Goal: Information Seeking & Learning: Learn about a topic

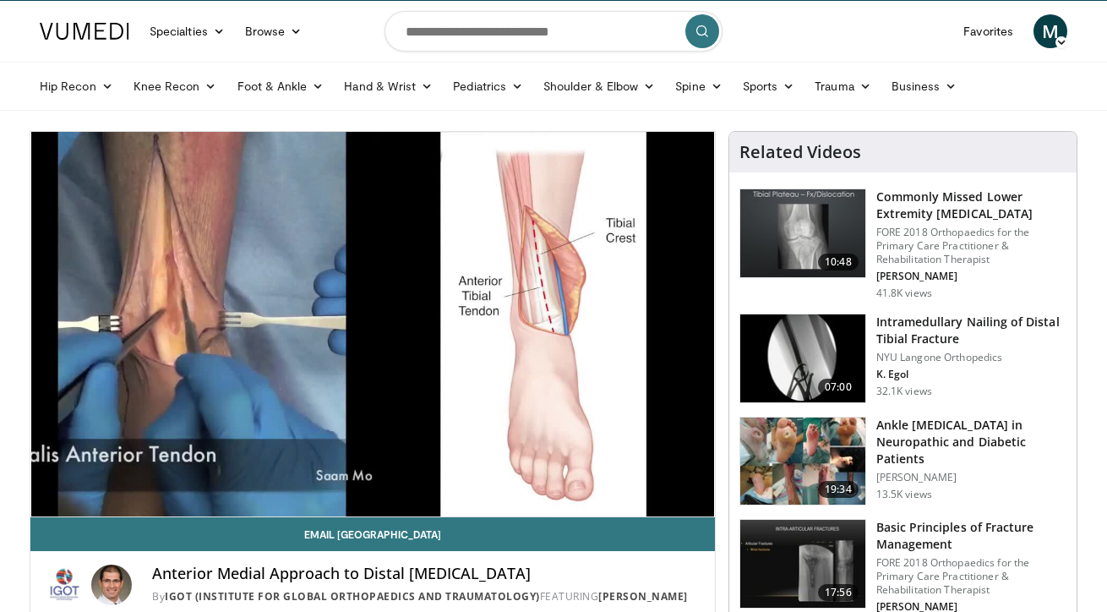
scroll to position [41, 0]
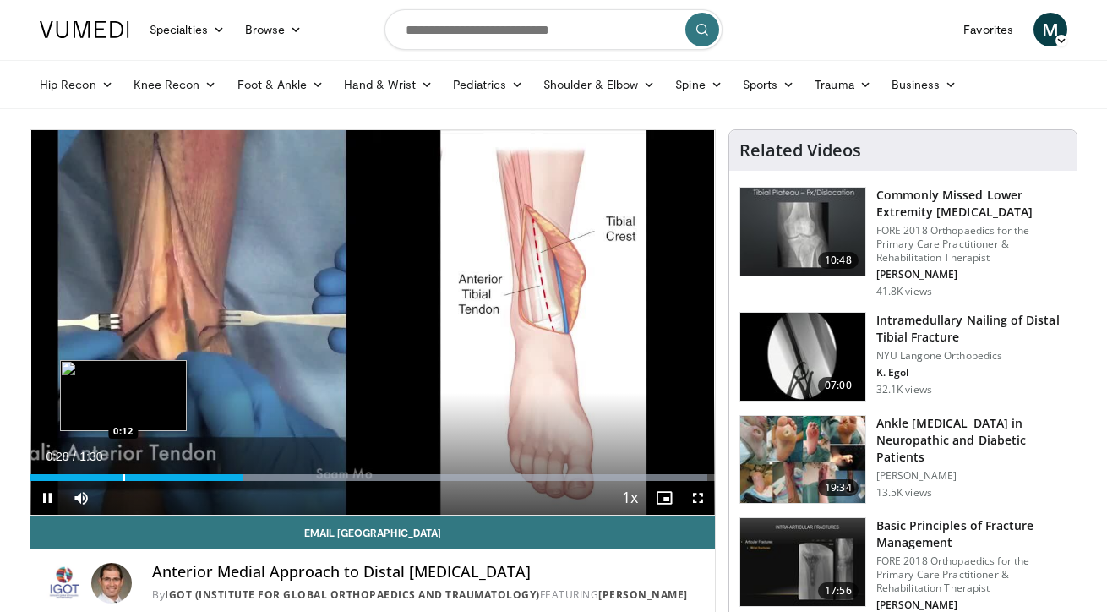
click at [123, 474] on div "Progress Bar" at bounding box center [124, 477] width 2 height 7
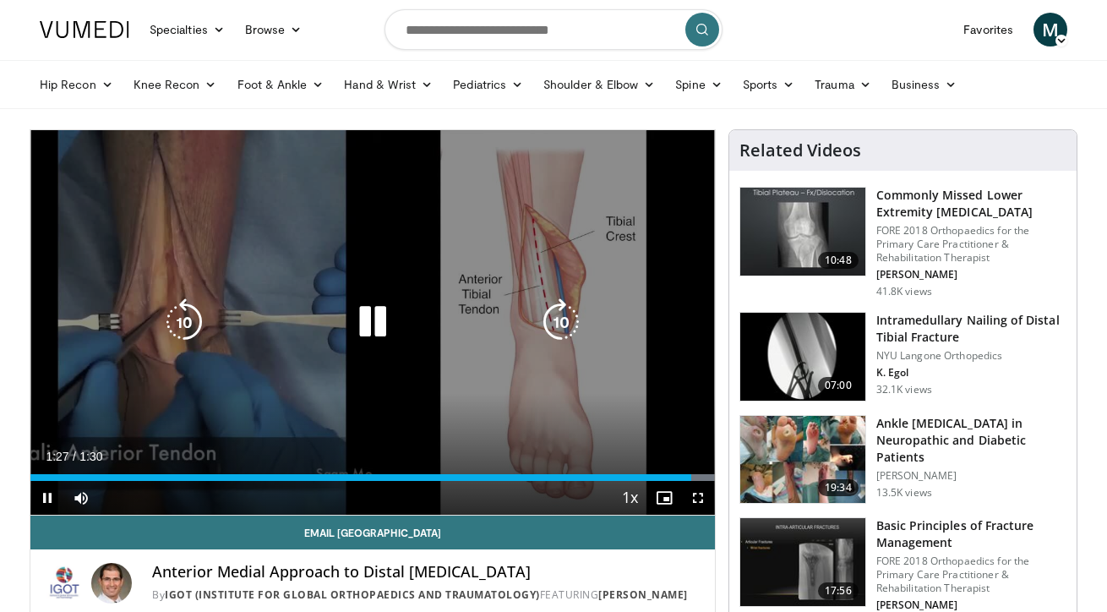
click at [514, 427] on div "10 seconds Tap to unmute" at bounding box center [372, 322] width 684 height 384
drag, startPoint x: 638, startPoint y: 421, endPoint x: 383, endPoint y: 236, distance: 315.1
click at [383, 236] on div "10 seconds Tap to unmute" at bounding box center [372, 322] width 684 height 384
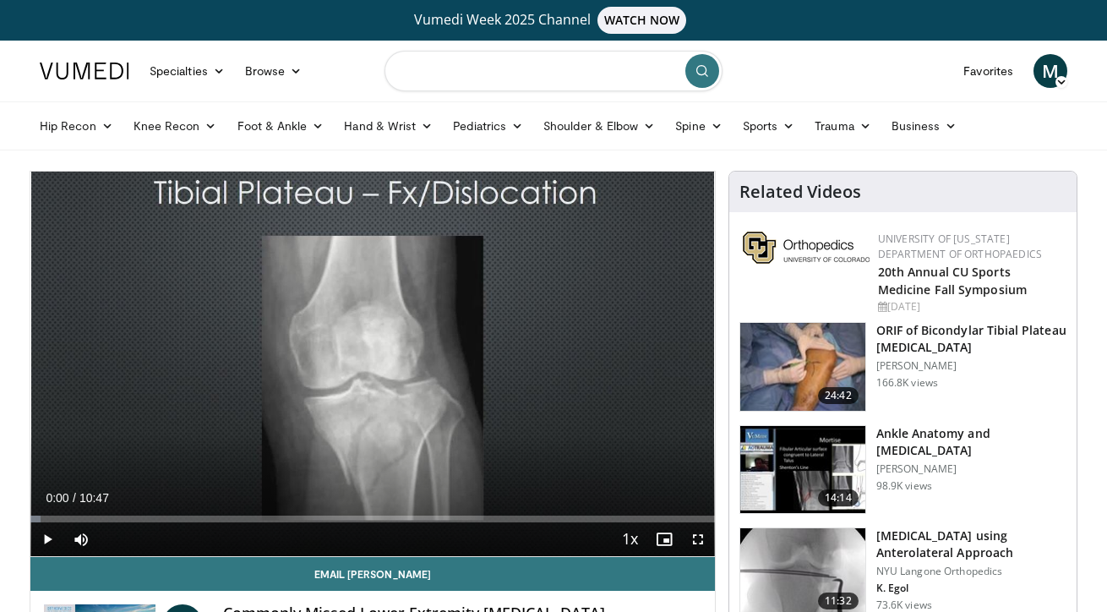
click at [460, 81] on input "Search topics, interventions" at bounding box center [553, 71] width 338 height 41
type input "**********"
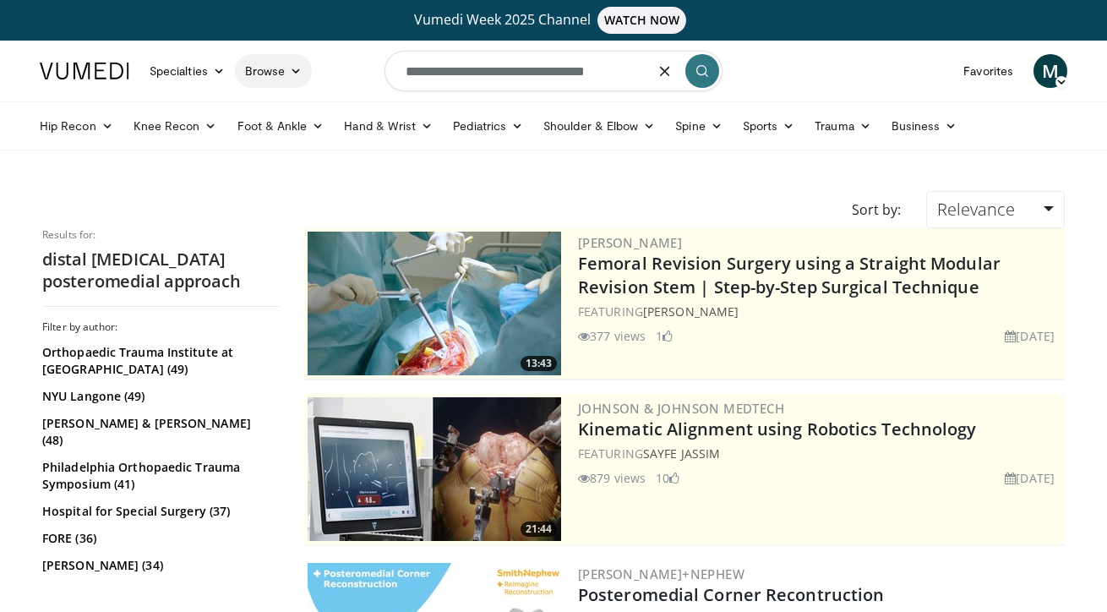
drag, startPoint x: 466, startPoint y: 68, endPoint x: 277, endPoint y: 56, distance: 189.7
click at [277, 56] on nav "Specialties Adult & Family Medicine Allergy, Asthma, Immunology Anesthesiology …" at bounding box center [554, 71] width 1048 height 61
type input "**********"
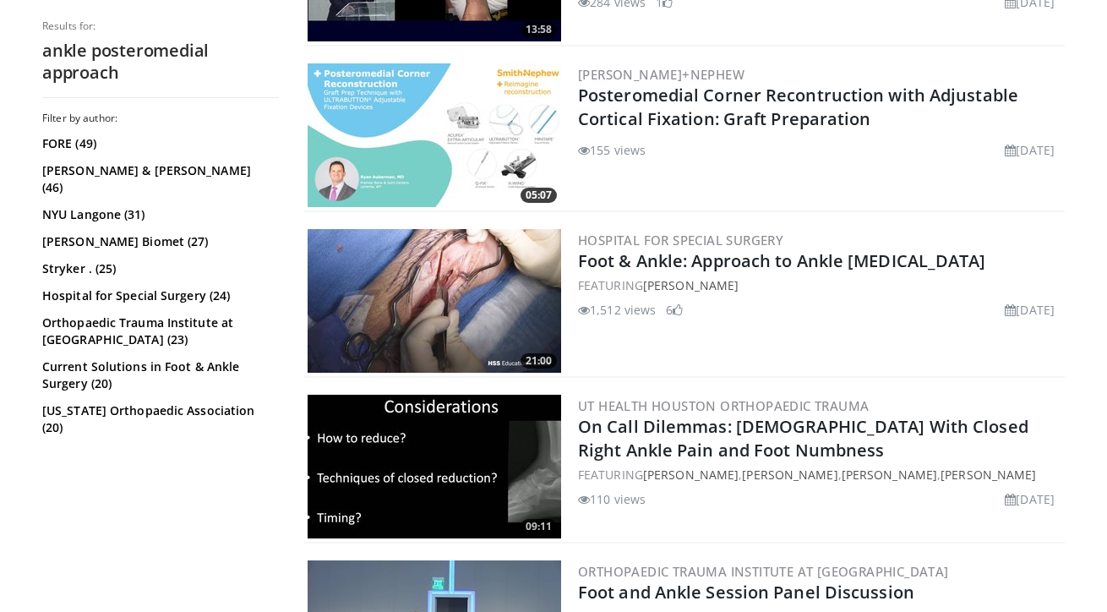
scroll to position [1134, 0]
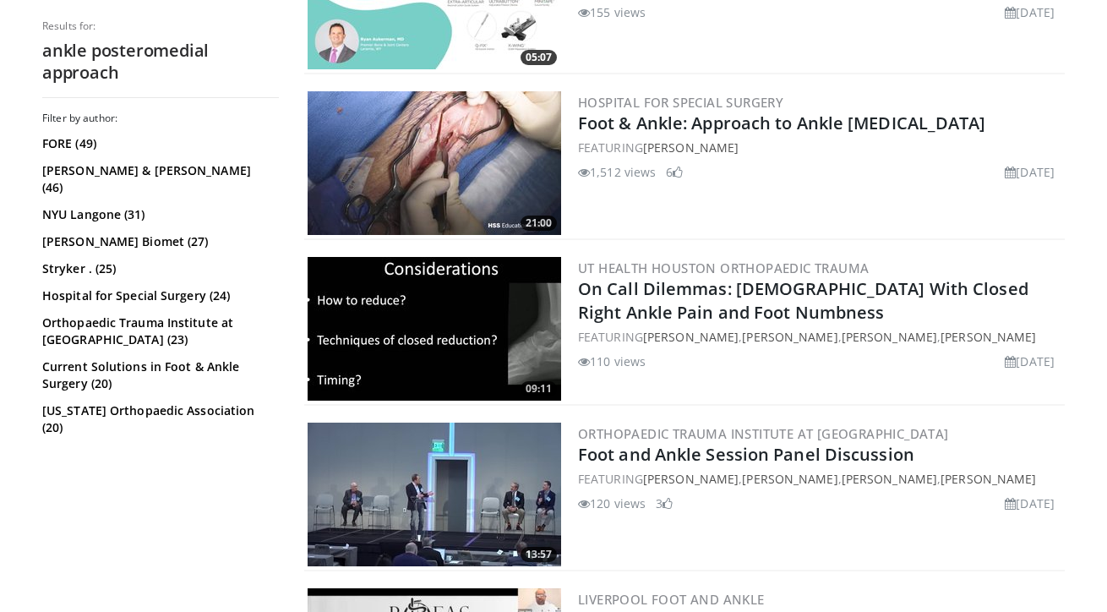
click at [494, 232] on img at bounding box center [434, 163] width 253 height 144
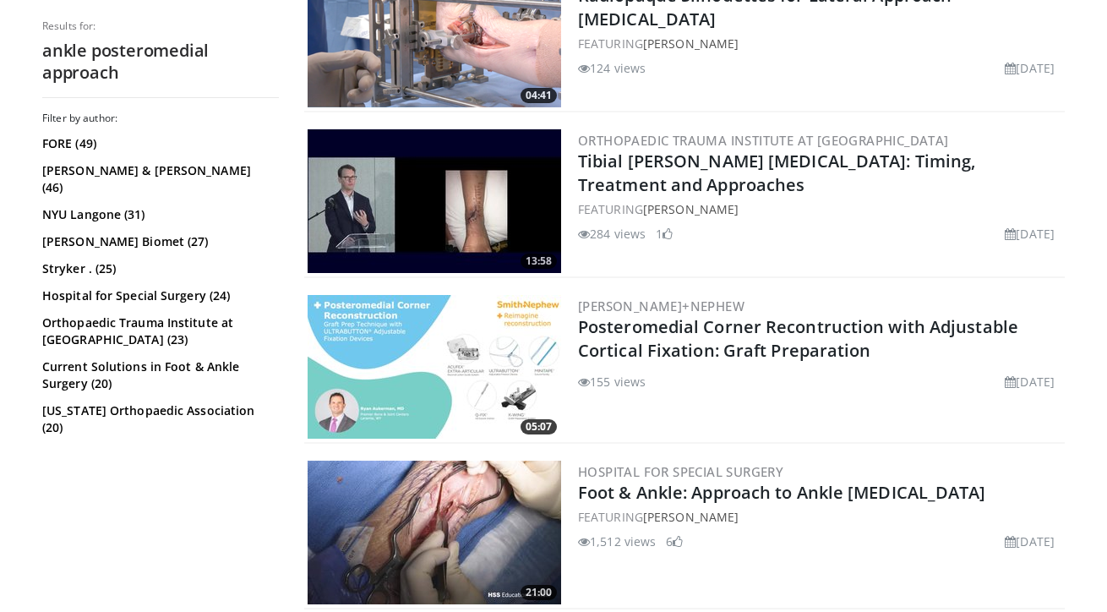
scroll to position [783, 0]
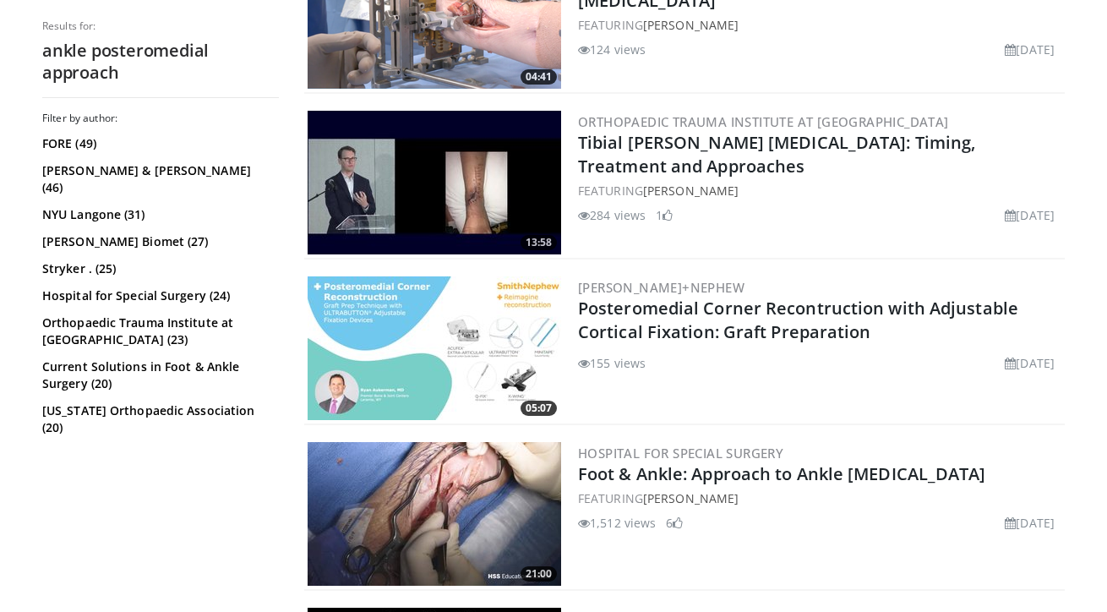
click at [447, 197] on img at bounding box center [434, 183] width 253 height 144
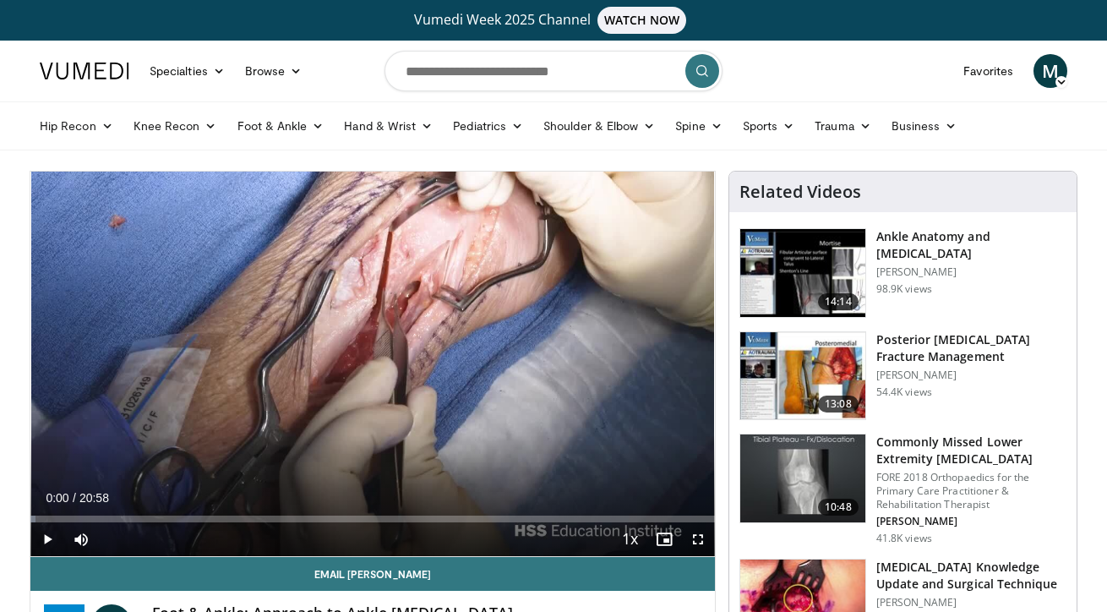
click at [51, 525] on span "Video Player" at bounding box center [47, 539] width 34 height 34
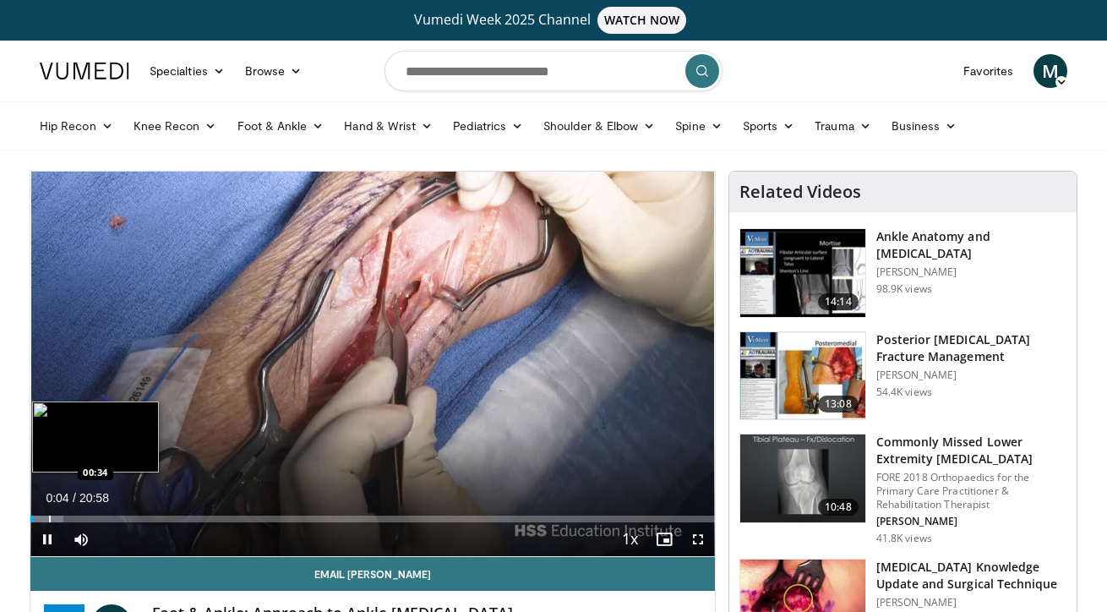
click at [49, 519] on div "Progress Bar" at bounding box center [50, 518] width 2 height 7
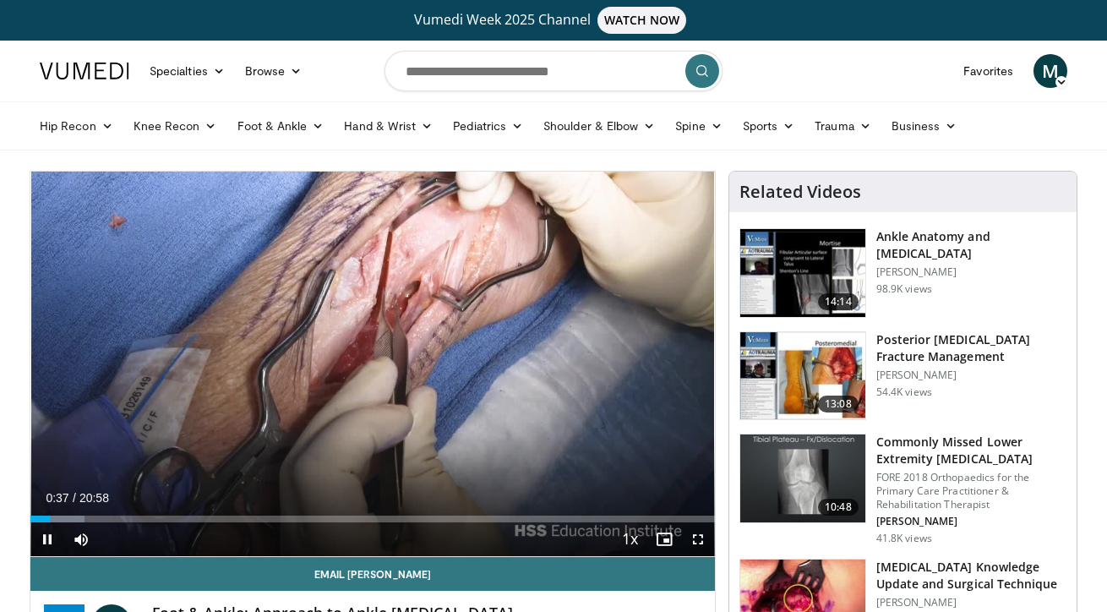
click at [136, 504] on div "Current Time 0:37 / Duration 20:58" at bounding box center [372, 497] width 684 height 15
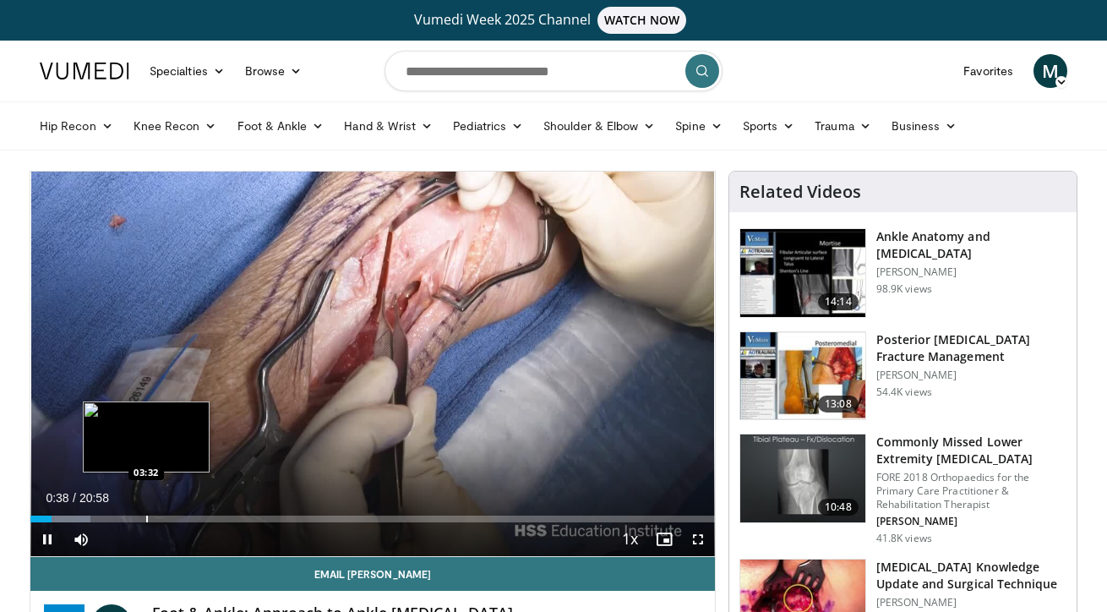
click at [146, 509] on div "Loaded : 8.74% 00:38 03:32" at bounding box center [372, 514] width 684 height 16
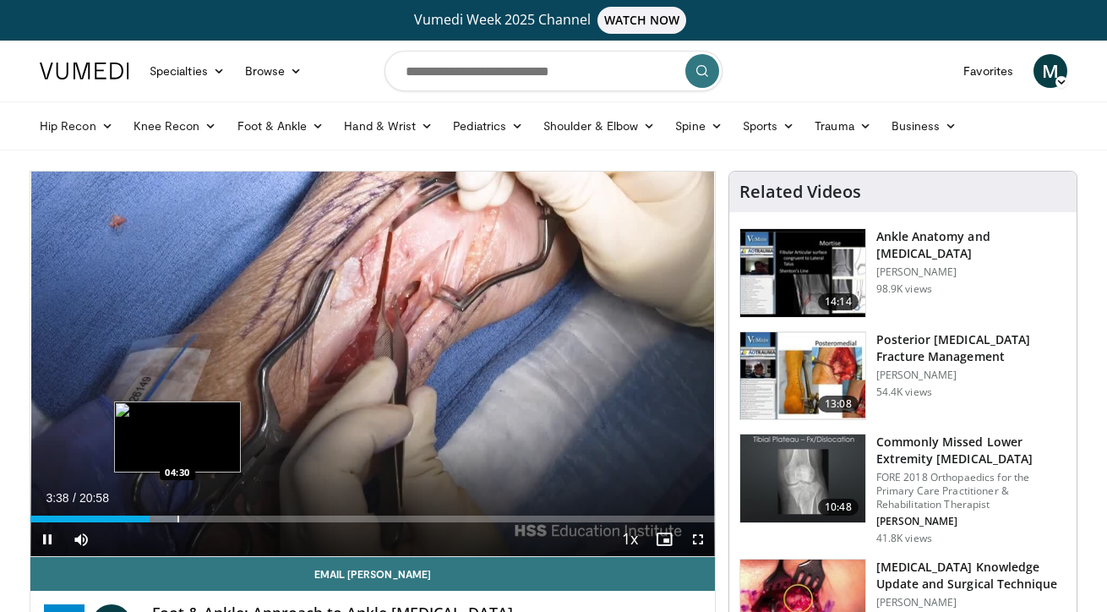
click at [177, 519] on div "Progress Bar" at bounding box center [178, 518] width 2 height 7
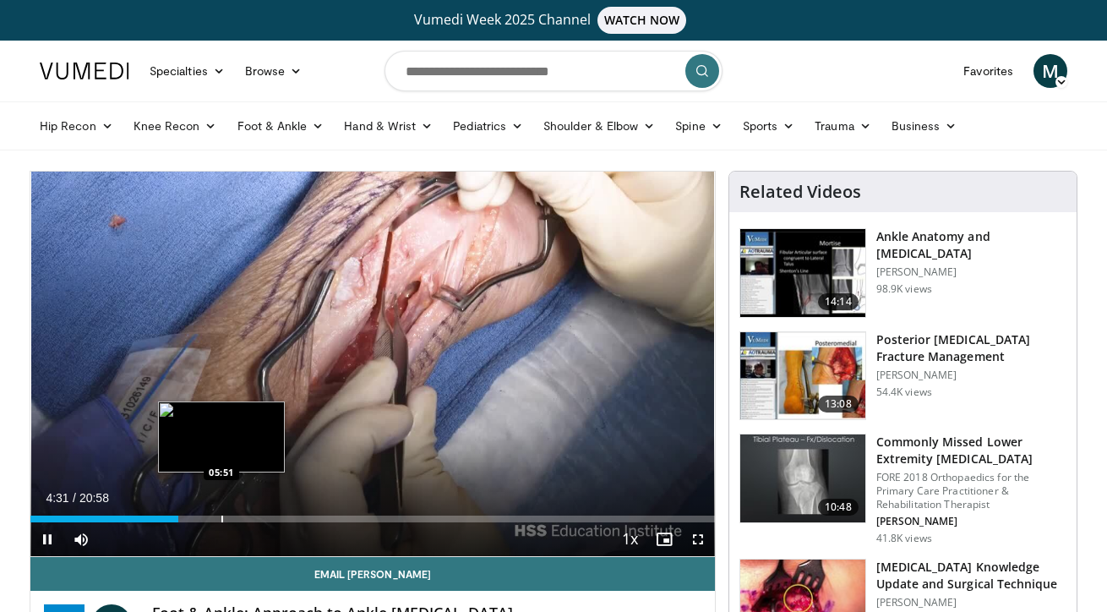
click at [221, 517] on div "Progress Bar" at bounding box center [222, 518] width 2 height 7
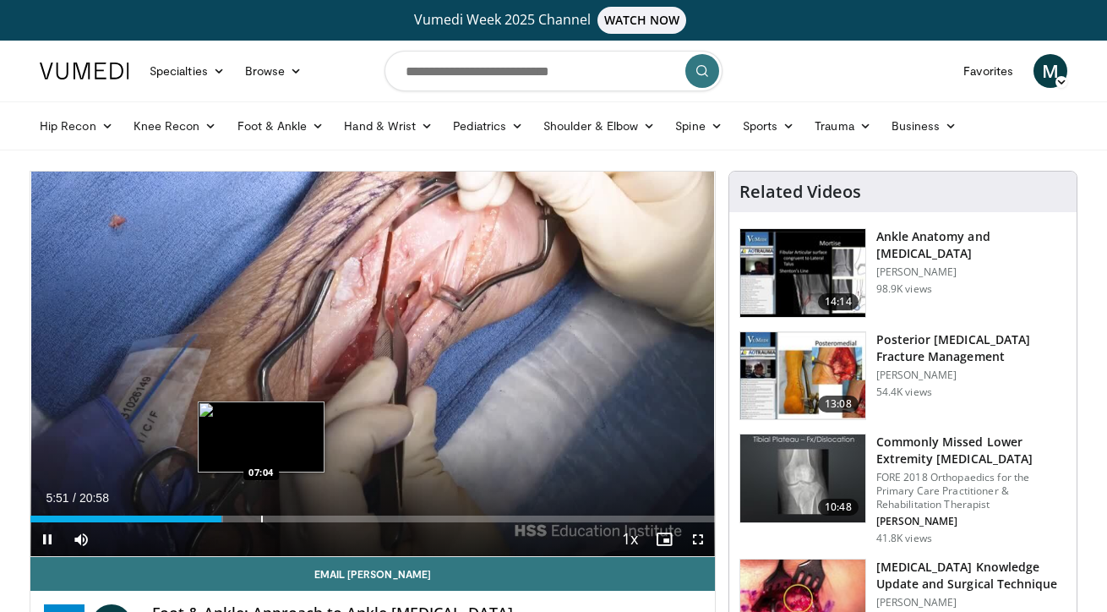
click at [261, 520] on div "Progress Bar" at bounding box center [262, 518] width 2 height 7
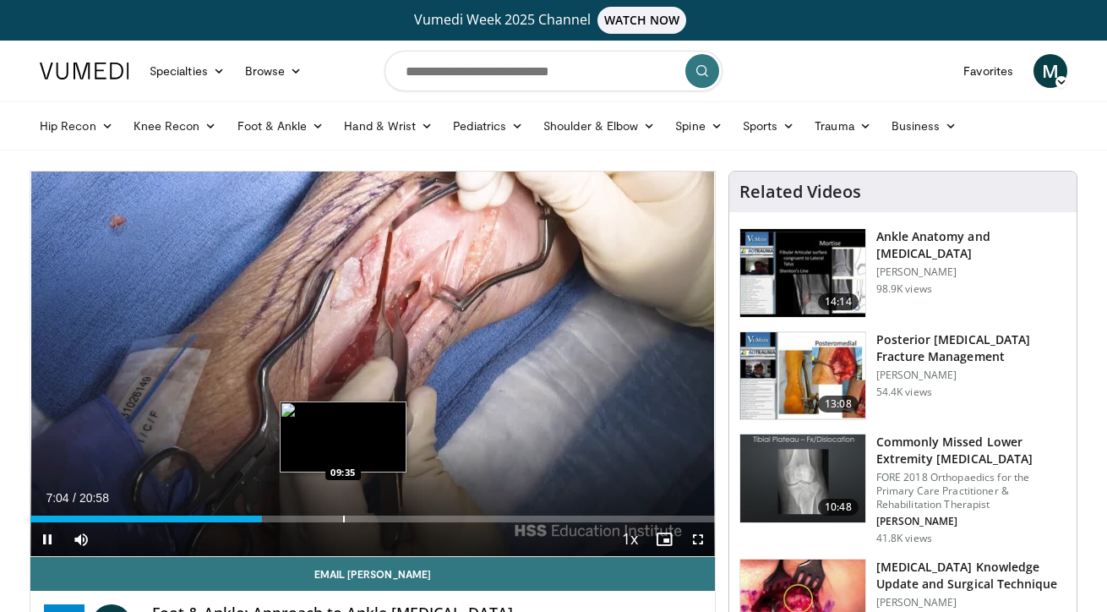
click at [343, 521] on div "Progress Bar" at bounding box center [344, 518] width 2 height 7
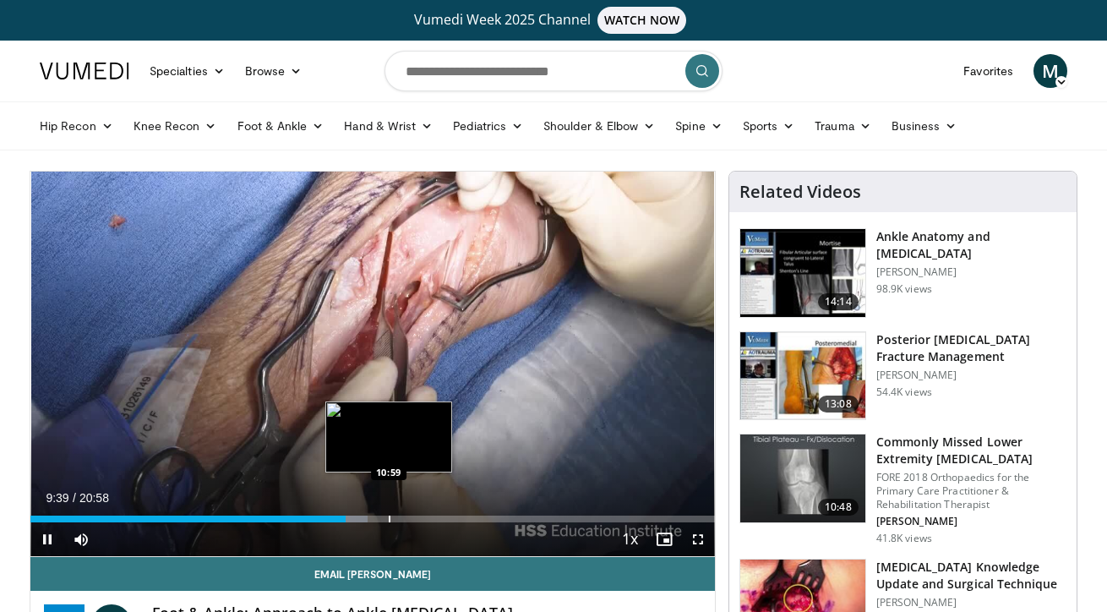
click at [389, 520] on div "Progress Bar" at bounding box center [390, 518] width 2 height 7
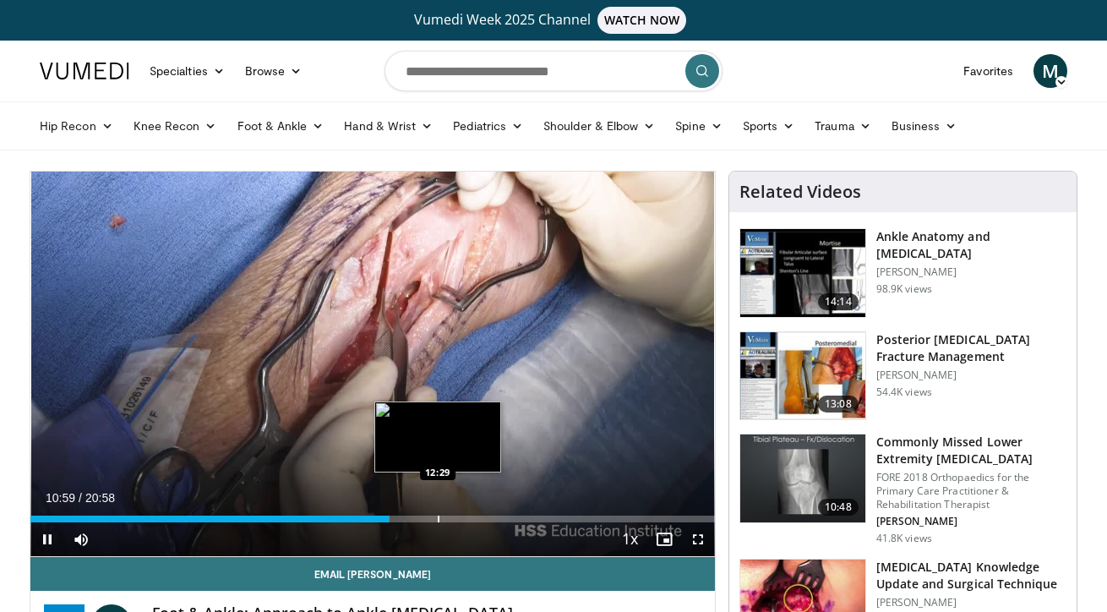
click at [438, 517] on div "Progress Bar" at bounding box center [439, 518] width 2 height 7
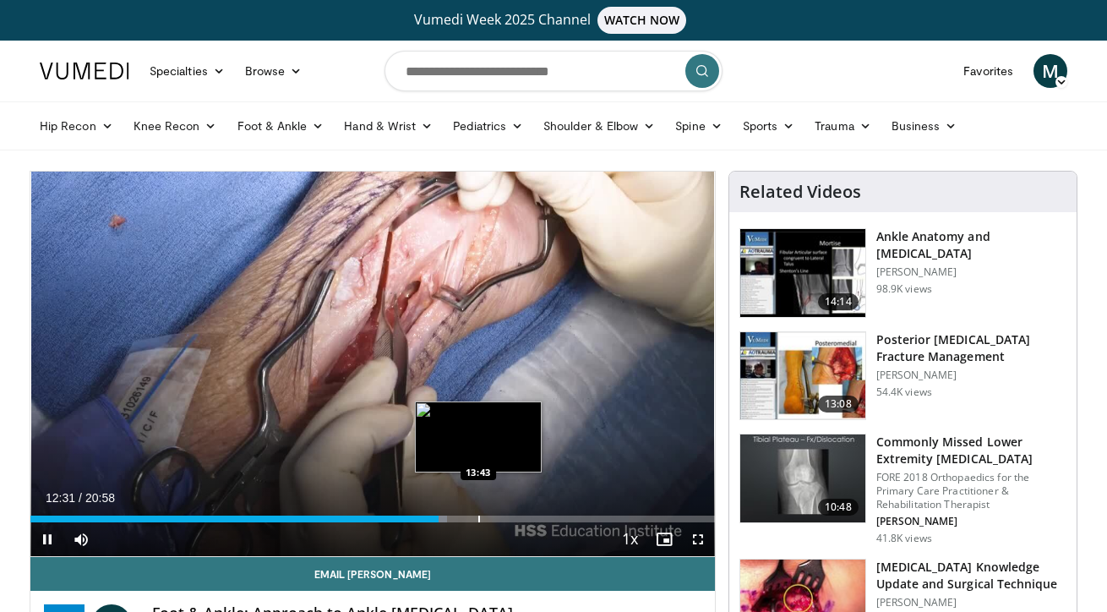
click at [478, 520] on div "Progress Bar" at bounding box center [479, 518] width 2 height 7
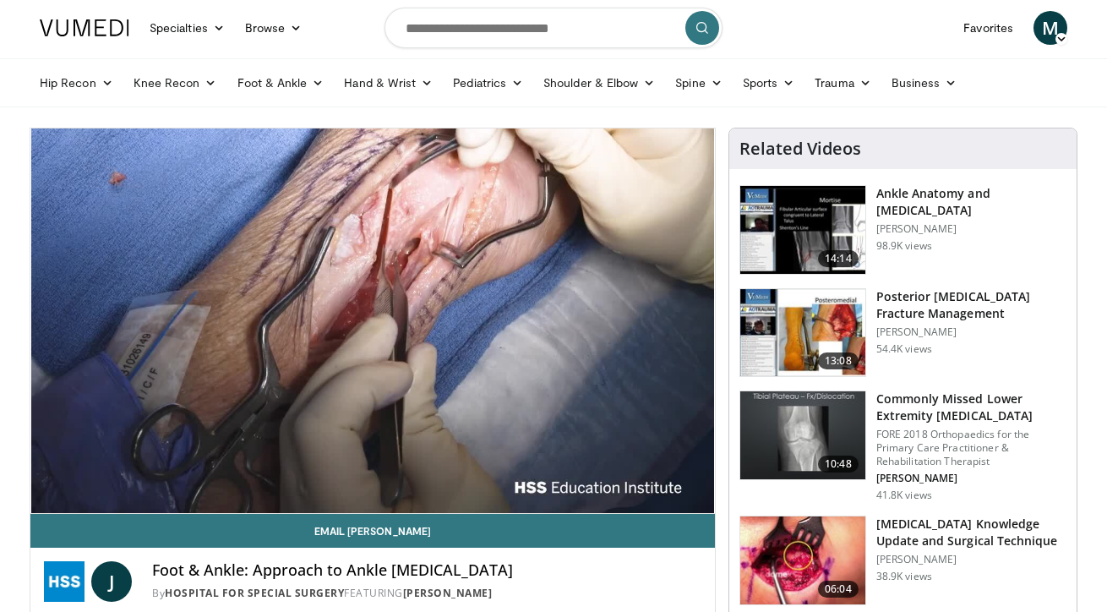
scroll to position [14, 0]
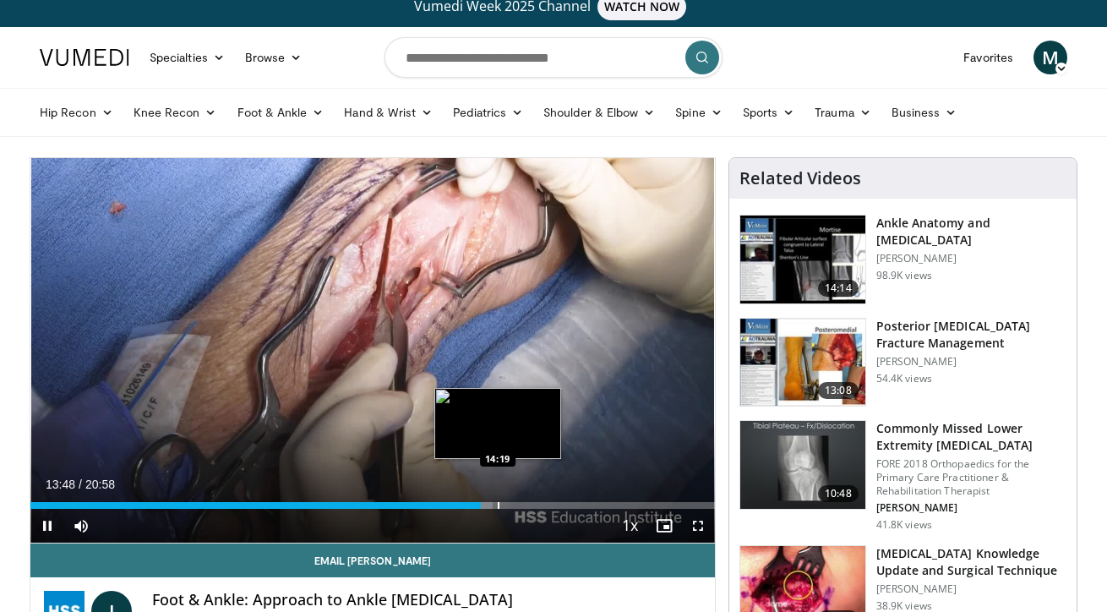
click at [498, 504] on div "Progress Bar" at bounding box center [499, 505] width 2 height 7
click at [527, 505] on div "Progress Bar" at bounding box center [528, 505] width 2 height 7
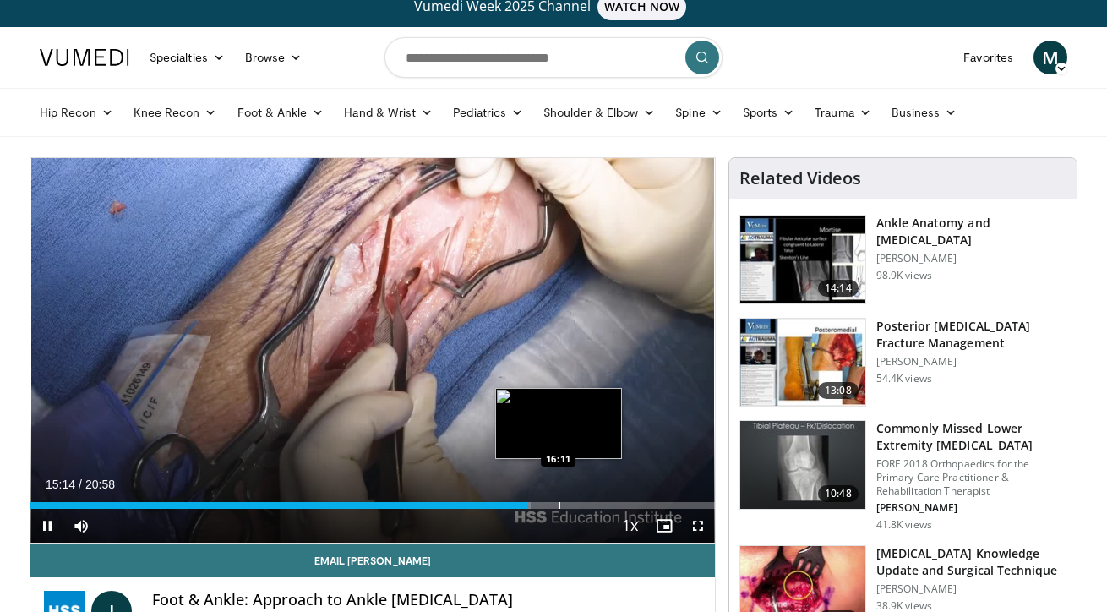
click at [558, 504] on div "Progress Bar" at bounding box center [559, 505] width 2 height 7
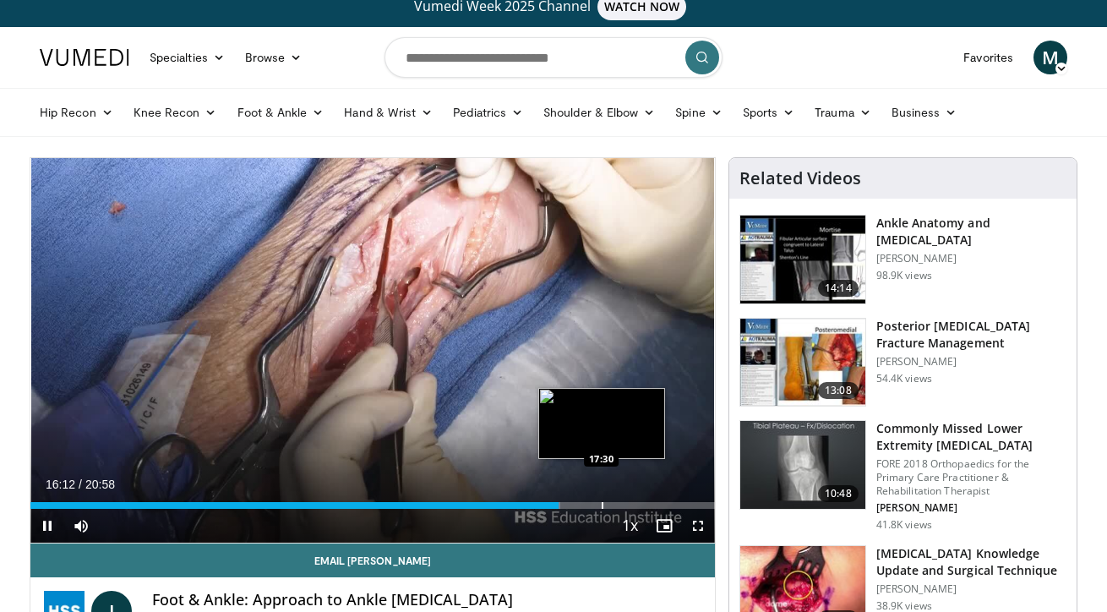
click at [601, 503] on div "Progress Bar" at bounding box center [602, 505] width 2 height 7
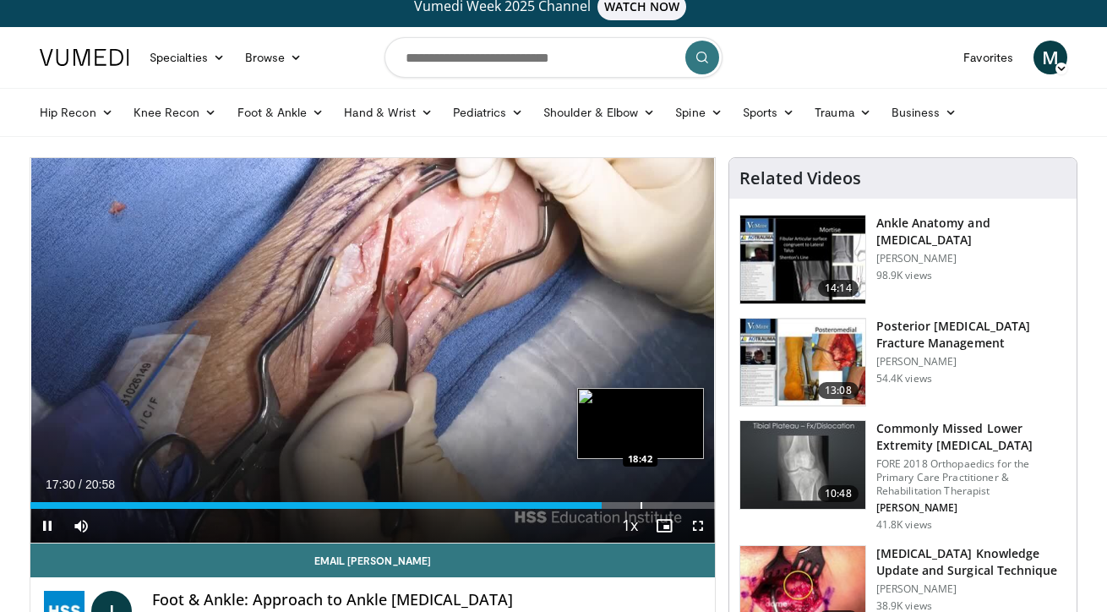
click at [641, 503] on div "Progress Bar" at bounding box center [641, 505] width 2 height 7
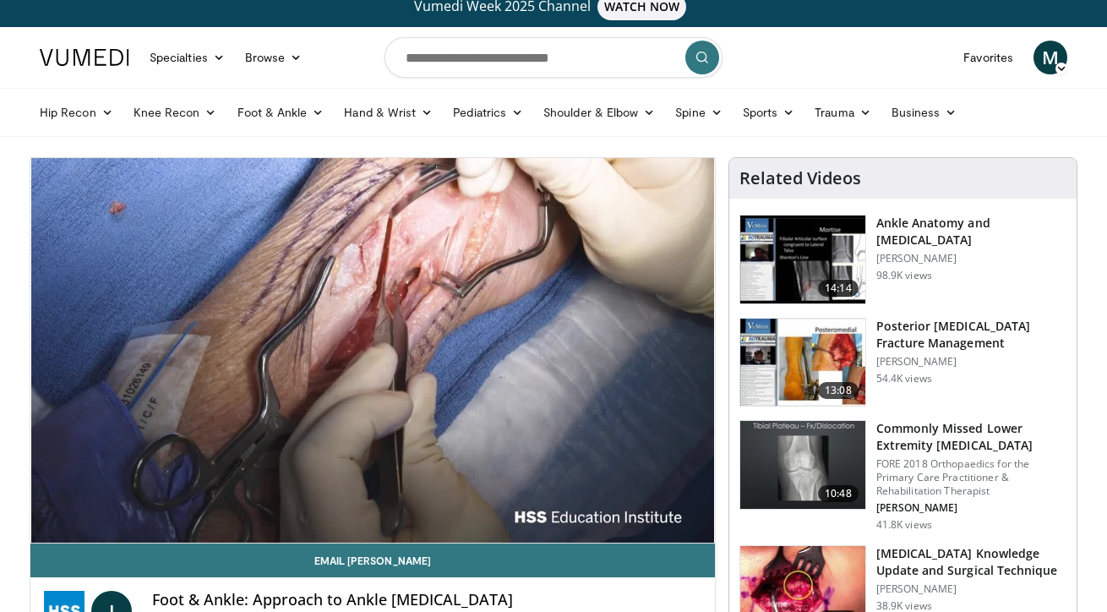
click at [676, 503] on div "10 seconds Tap to unmute" at bounding box center [372, 350] width 684 height 384
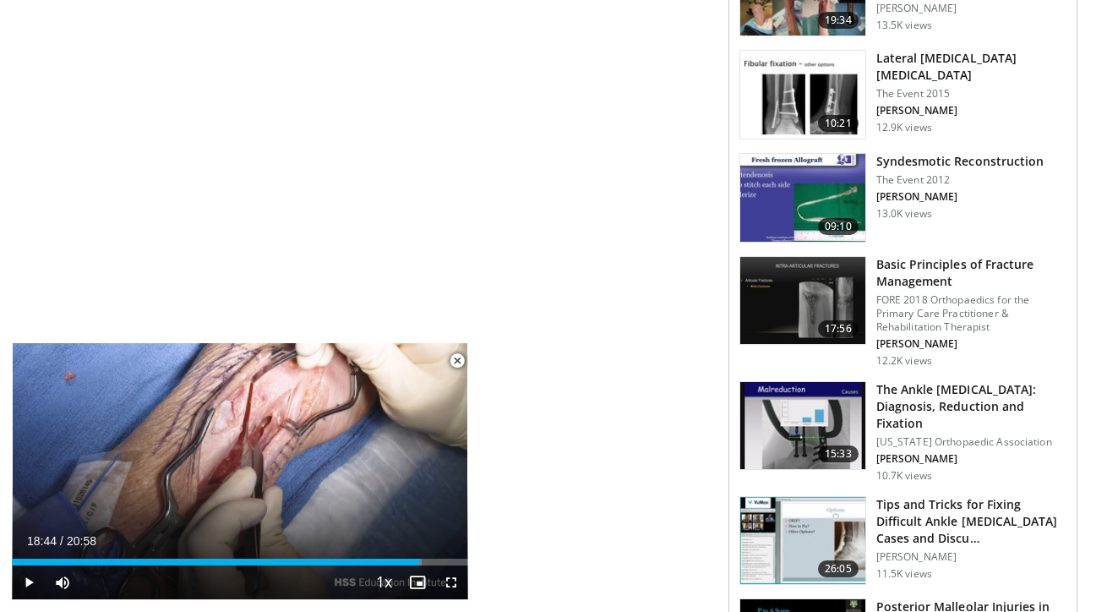
scroll to position [953, 0]
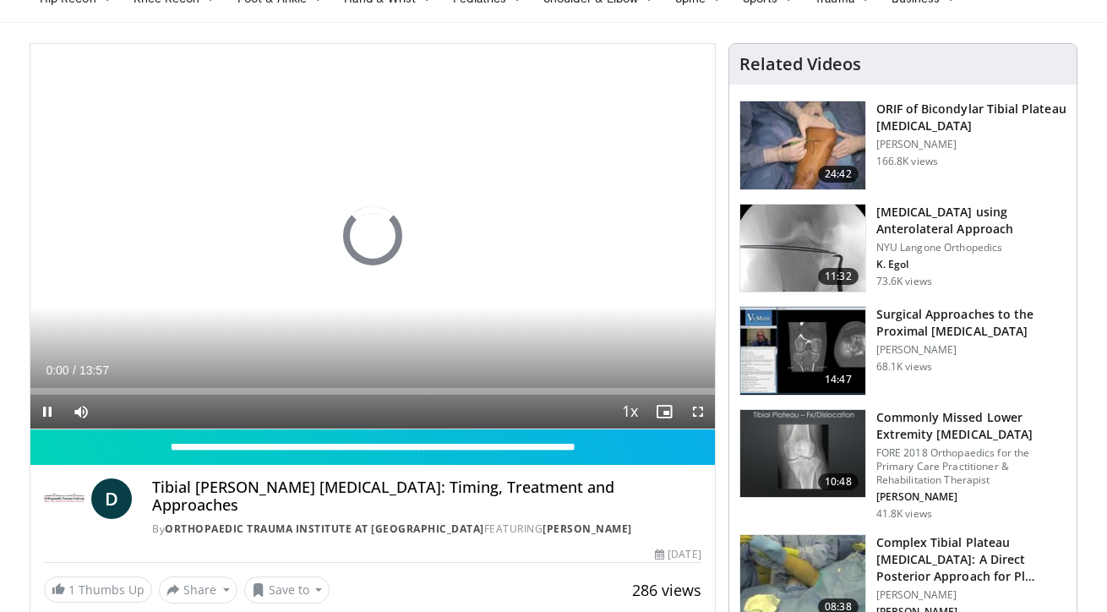
scroll to position [124, 0]
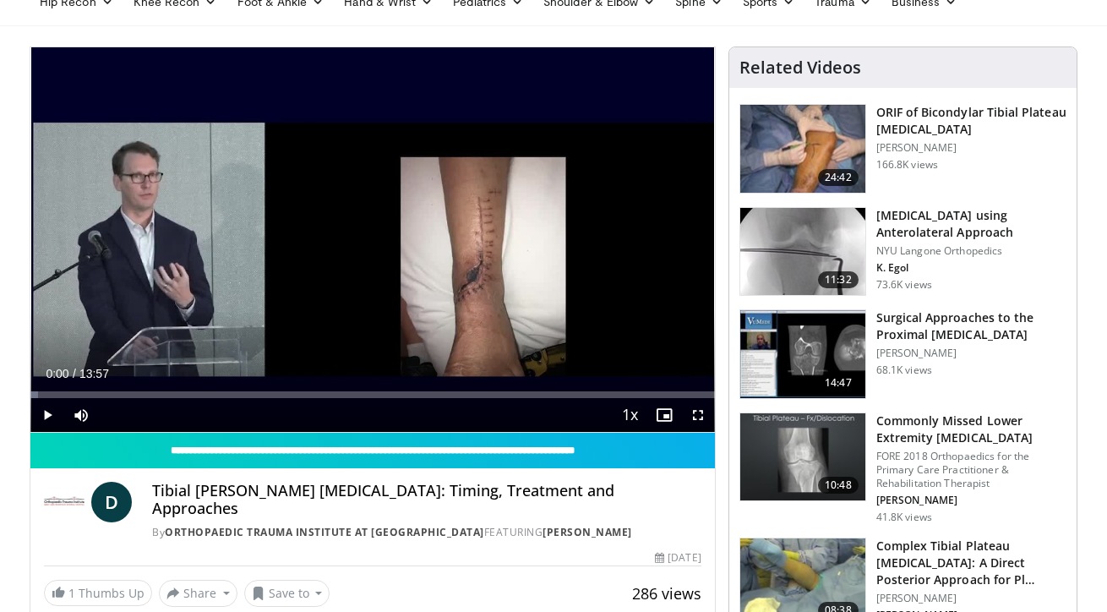
click at [46, 426] on span "Video Player" at bounding box center [47, 415] width 34 height 34
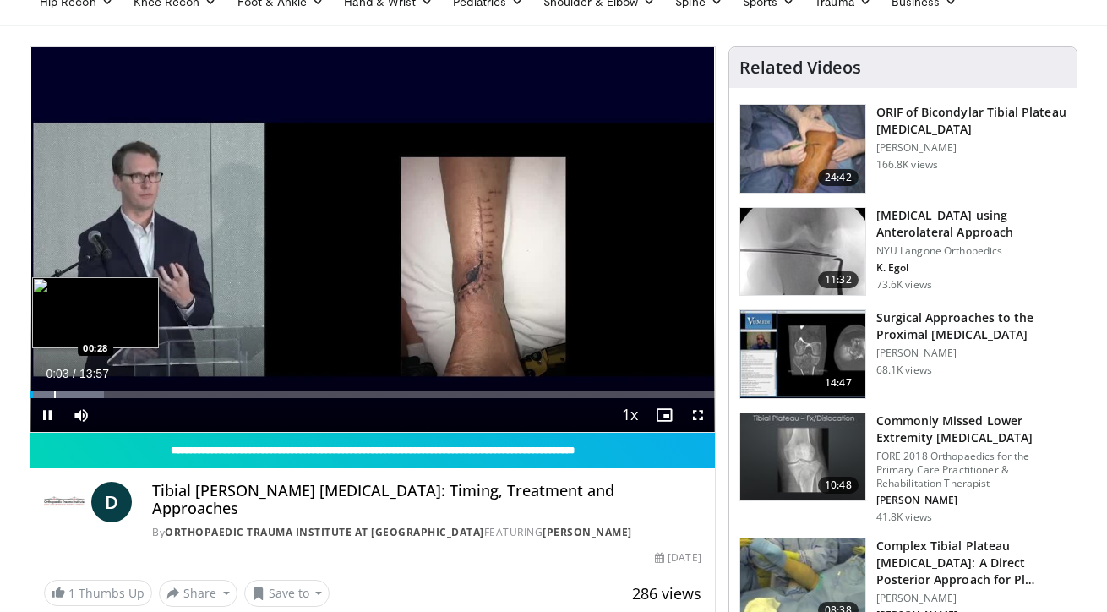
click at [54, 395] on div "10 seconds Tap to unmute" at bounding box center [372, 239] width 684 height 384
click at [105, 395] on div "Progress Bar" at bounding box center [105, 394] width 2 height 7
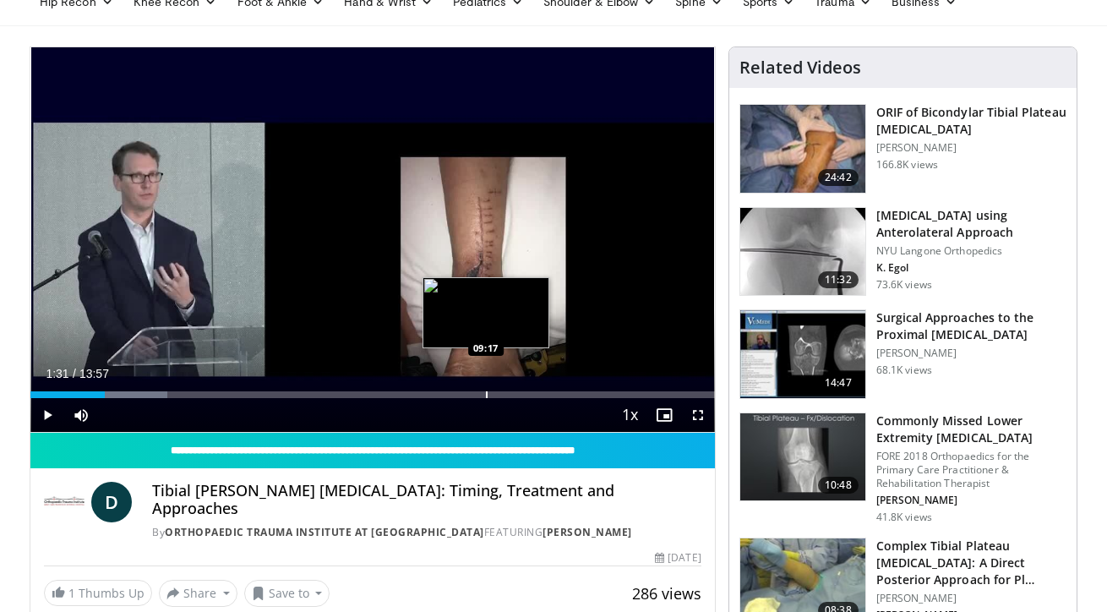
click at [486, 391] on div "Progress Bar" at bounding box center [487, 394] width 2 height 7
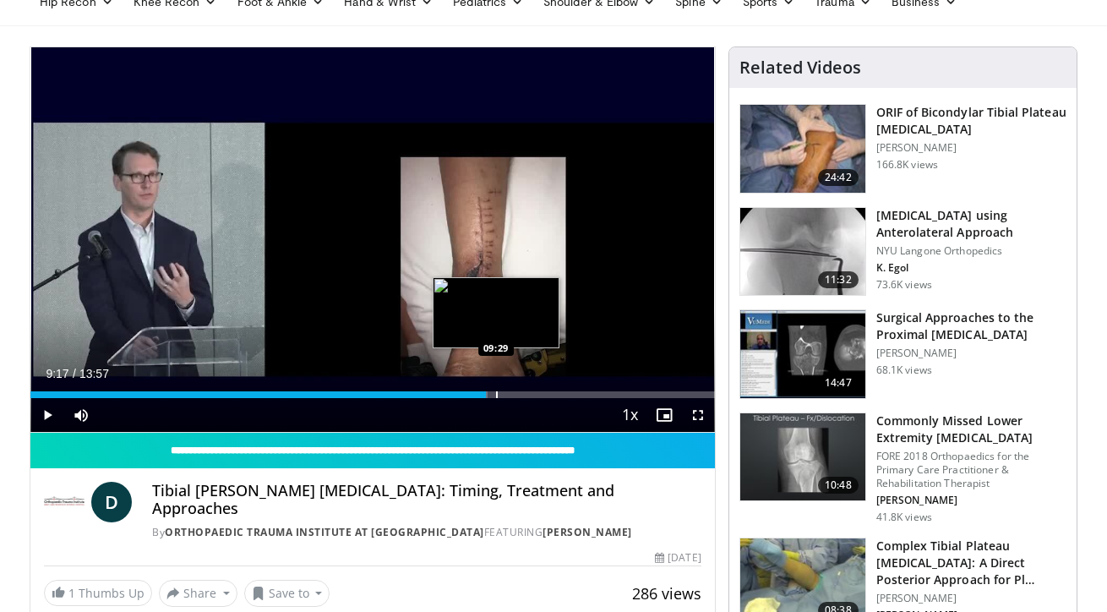
click at [497, 393] on div "Progress Bar" at bounding box center [497, 394] width 2 height 7
click at [508, 396] on div "Progress Bar" at bounding box center [509, 394] width 2 height 7
click at [516, 396] on div "Progress Bar" at bounding box center [517, 394] width 2 height 7
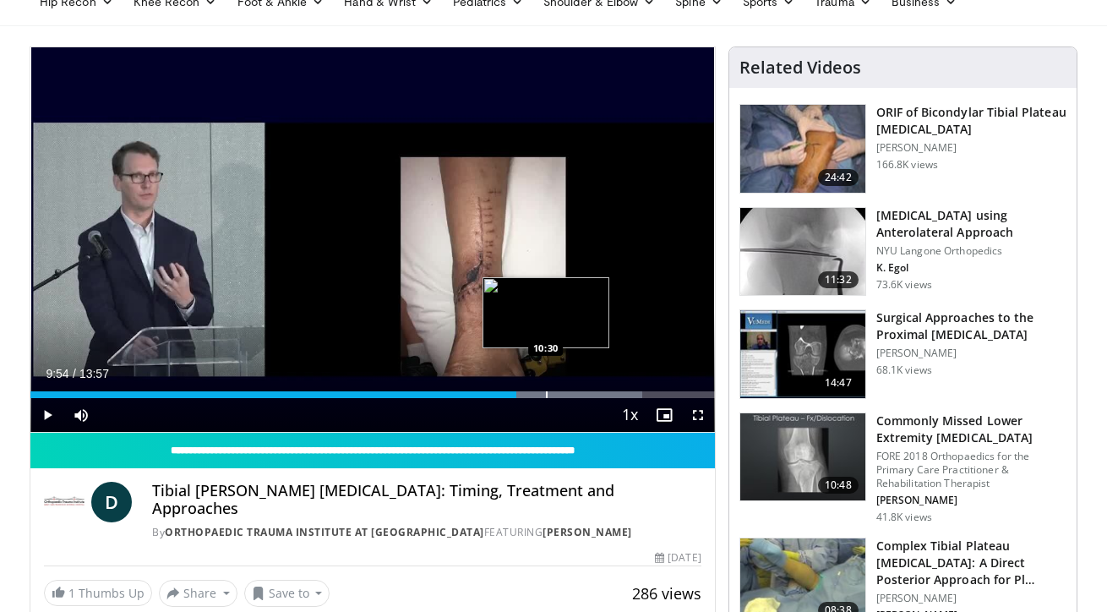
click at [546, 392] on div "Progress Bar" at bounding box center [547, 394] width 2 height 7
click at [566, 395] on div "Progress Bar" at bounding box center [566, 394] width 2 height 7
click at [585, 395] on div "Progress Bar" at bounding box center [586, 394] width 2 height 7
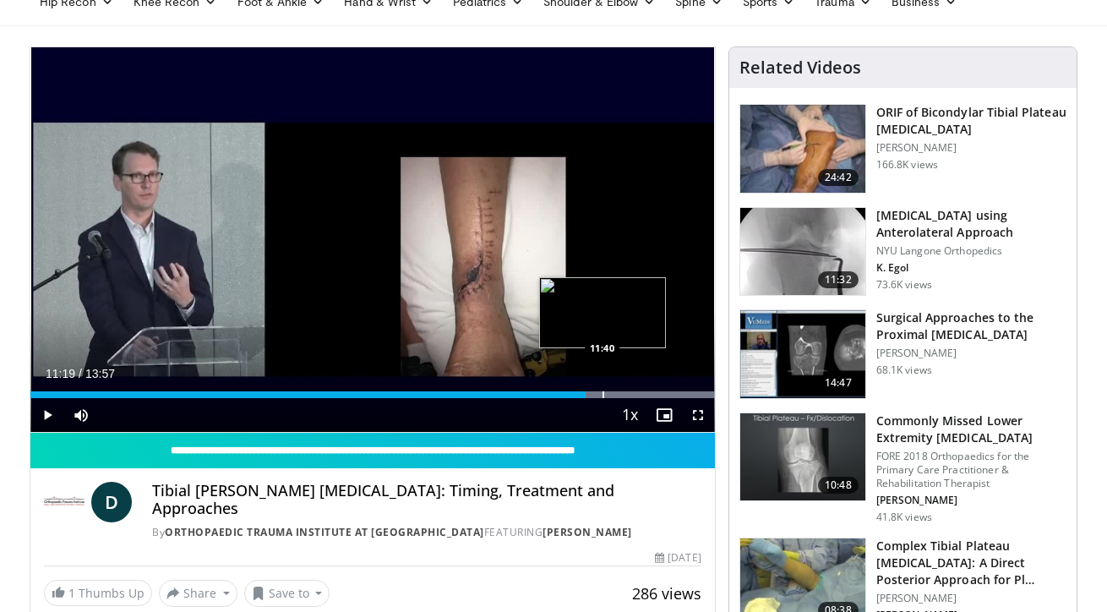
click at [602, 396] on div "Progress Bar" at bounding box center [603, 394] width 2 height 7
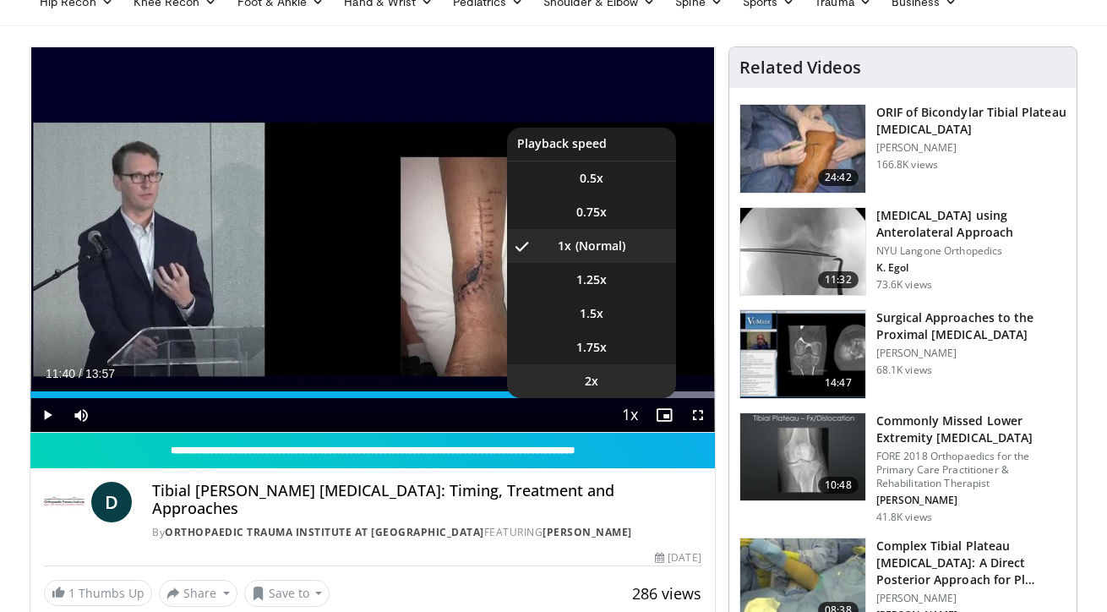
click at [612, 397] on li "2x" at bounding box center [591, 381] width 169 height 34
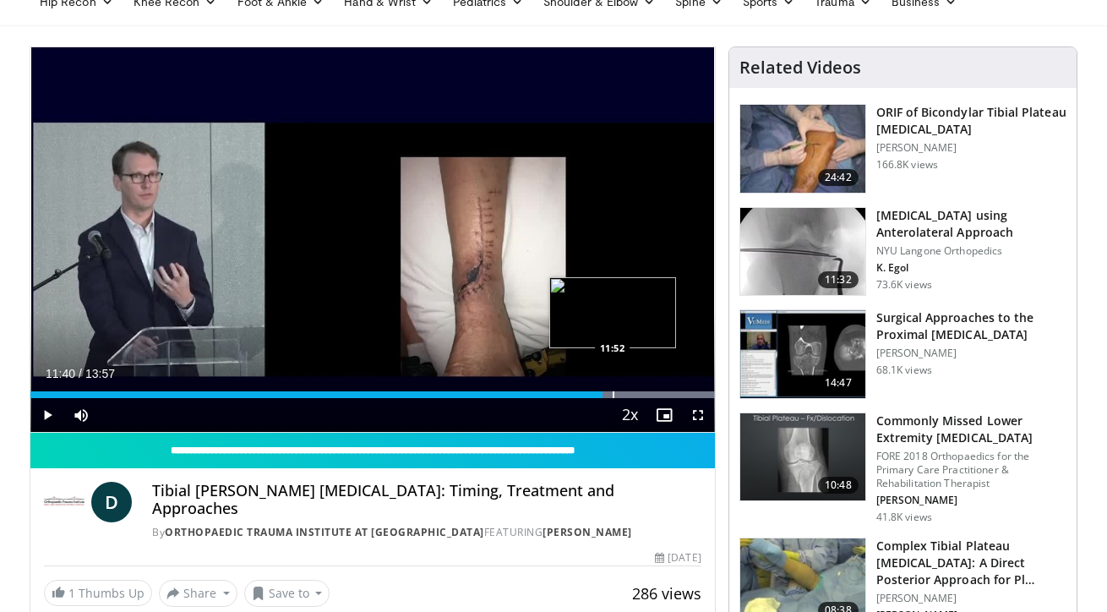
click at [612, 389] on div "Loaded : 99.99% 11:40 11:52" at bounding box center [372, 390] width 684 height 16
click at [631, 391] on div "Progress Bar" at bounding box center [631, 394] width 2 height 7
click at [645, 391] on div "Progress Bar" at bounding box center [646, 394] width 2 height 7
click at [667, 391] on div "Progress Bar" at bounding box center [667, 394] width 2 height 7
click at [683, 391] on div "Progress Bar" at bounding box center [684, 394] width 2 height 7
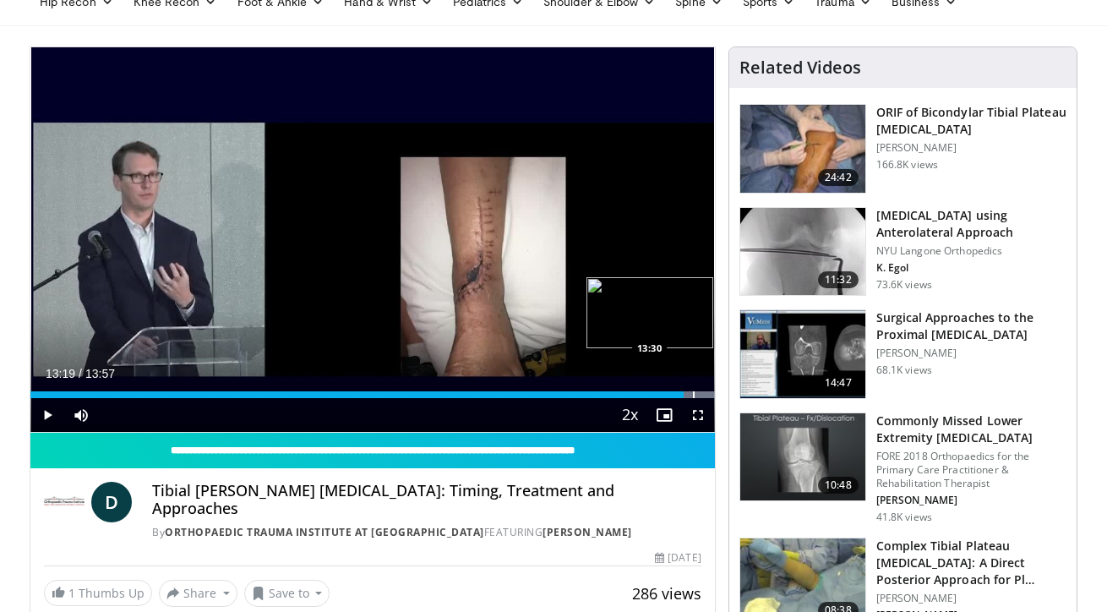
click at [694, 391] on div "Progress Bar" at bounding box center [694, 394] width 2 height 7
click at [706, 391] on div "Progress Bar" at bounding box center [706, 394] width 2 height 7
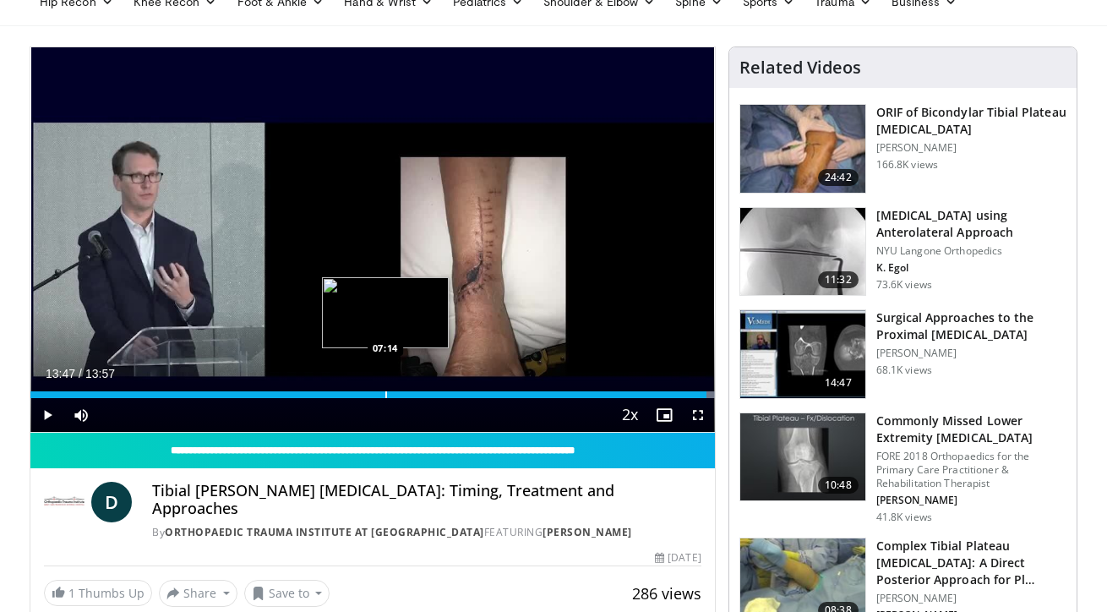
click at [385, 395] on div "Progress Bar" at bounding box center [386, 394] width 2 height 7
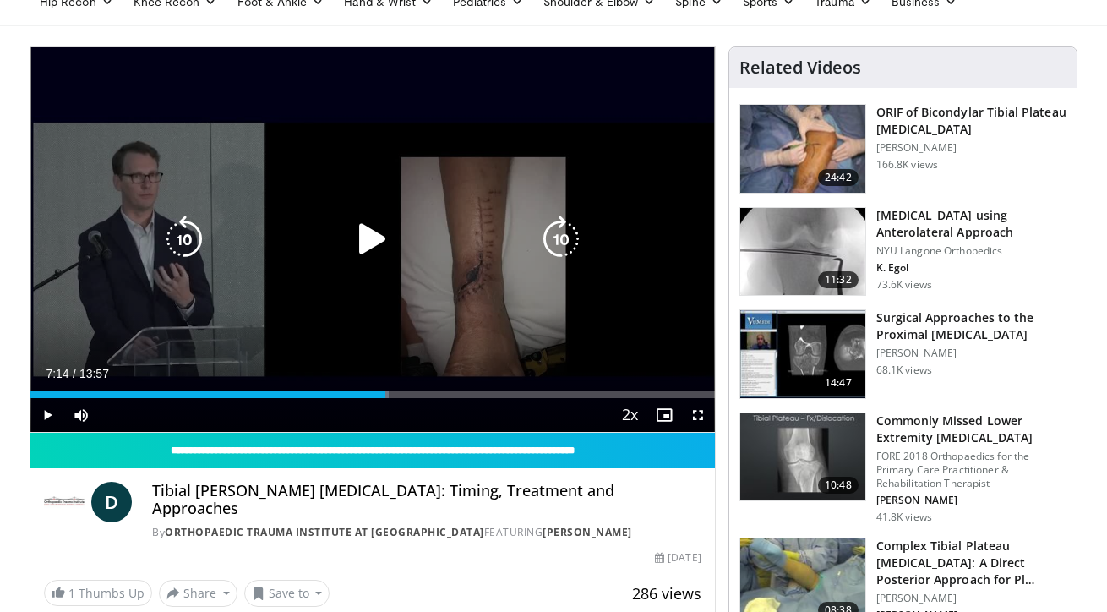
click at [372, 204] on div "10 seconds Tap to unmute" at bounding box center [372, 239] width 684 height 384
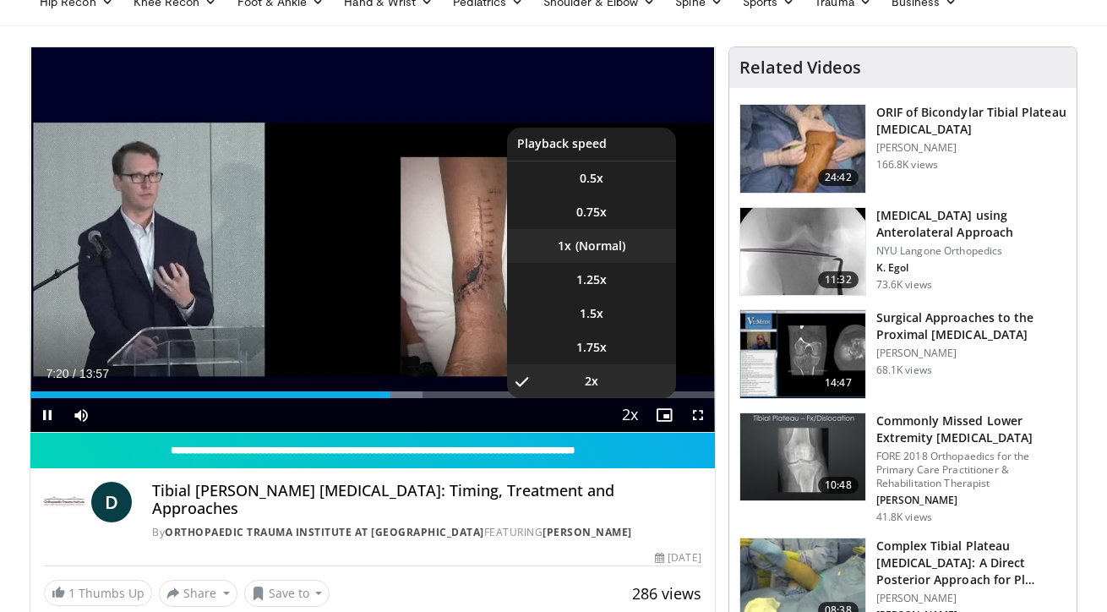
click at [596, 253] on li "1x" at bounding box center [591, 246] width 169 height 34
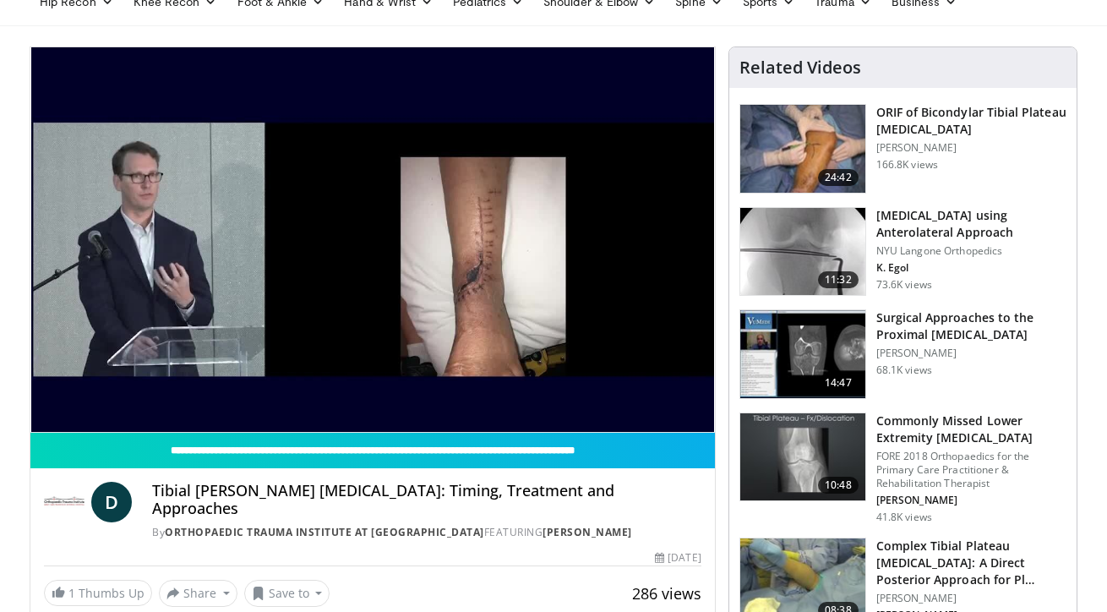
scroll to position [123, 0]
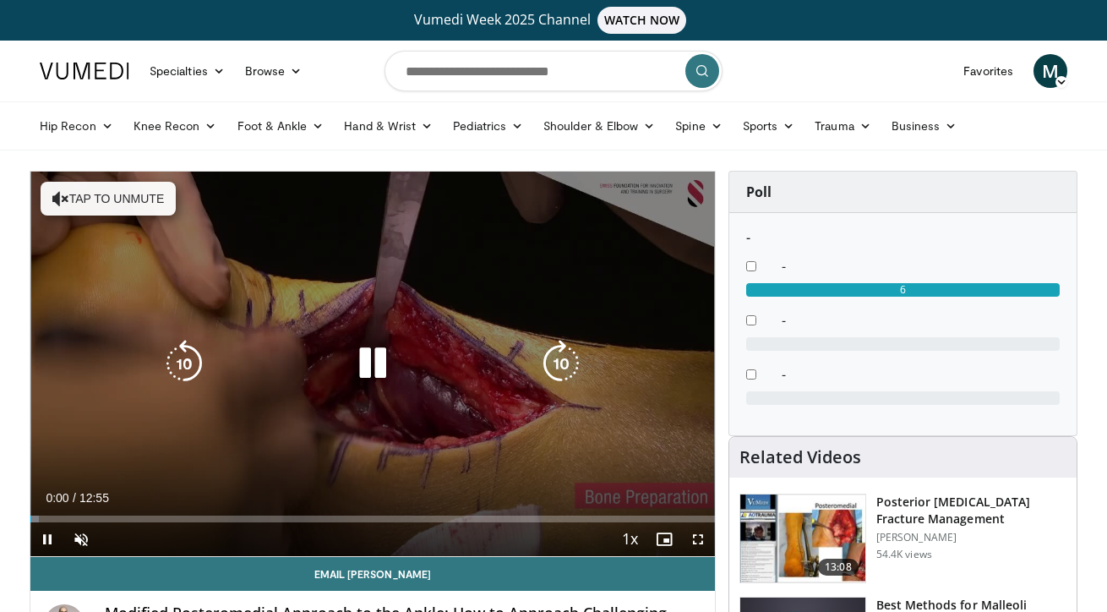
scroll to position [63, 0]
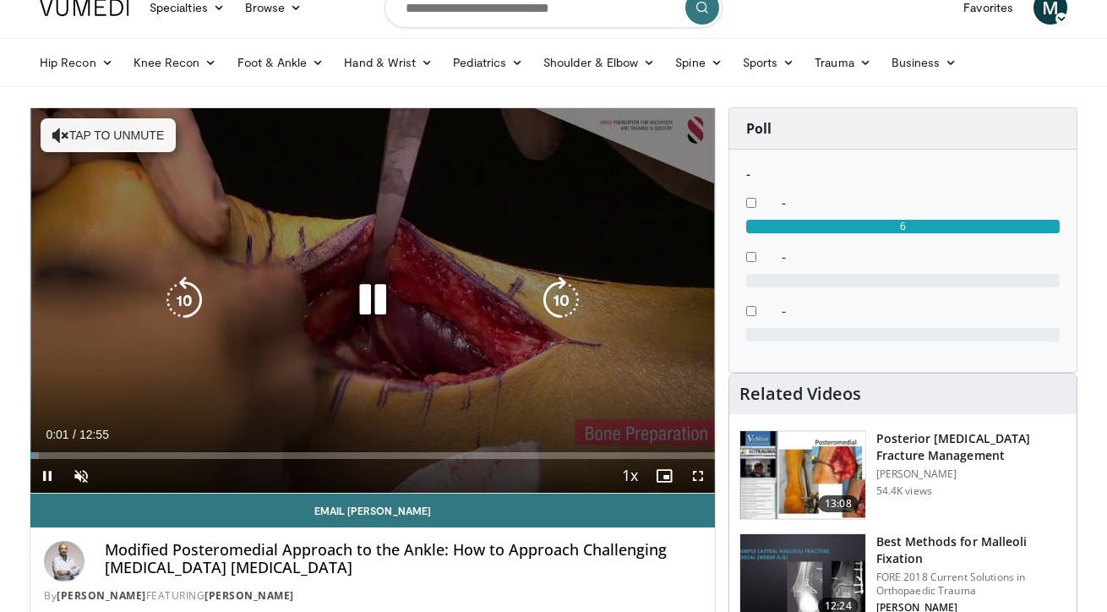
click at [258, 344] on div "10 seconds Tap to unmute" at bounding box center [372, 300] width 684 height 384
click at [369, 280] on icon "Video Player" at bounding box center [372, 299] width 47 height 47
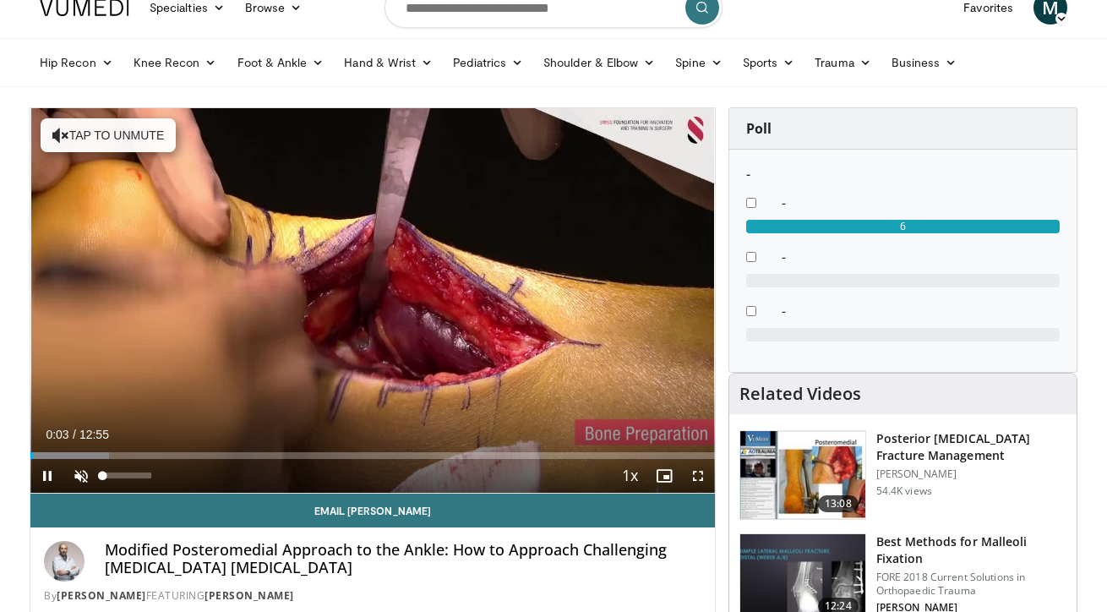
click at [87, 472] on span "Video Player" at bounding box center [81, 476] width 34 height 34
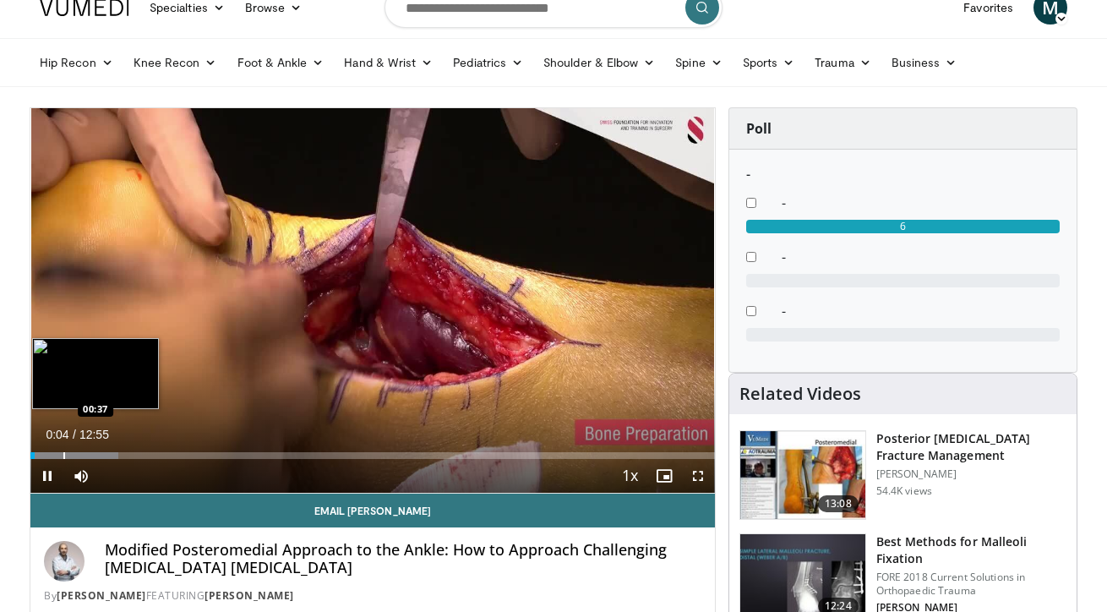
click at [63, 453] on div "Progress Bar" at bounding box center [64, 455] width 2 height 7
click at [113, 455] on div "Progress Bar" at bounding box center [114, 455] width 2 height 7
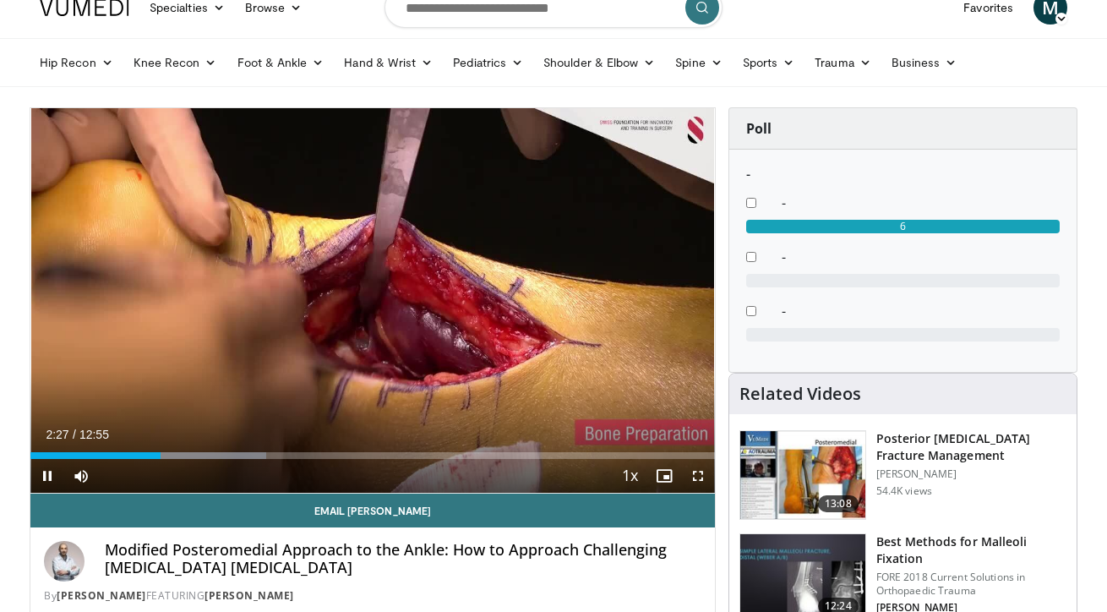
click at [697, 476] on span "Video Player" at bounding box center [698, 476] width 34 height 34
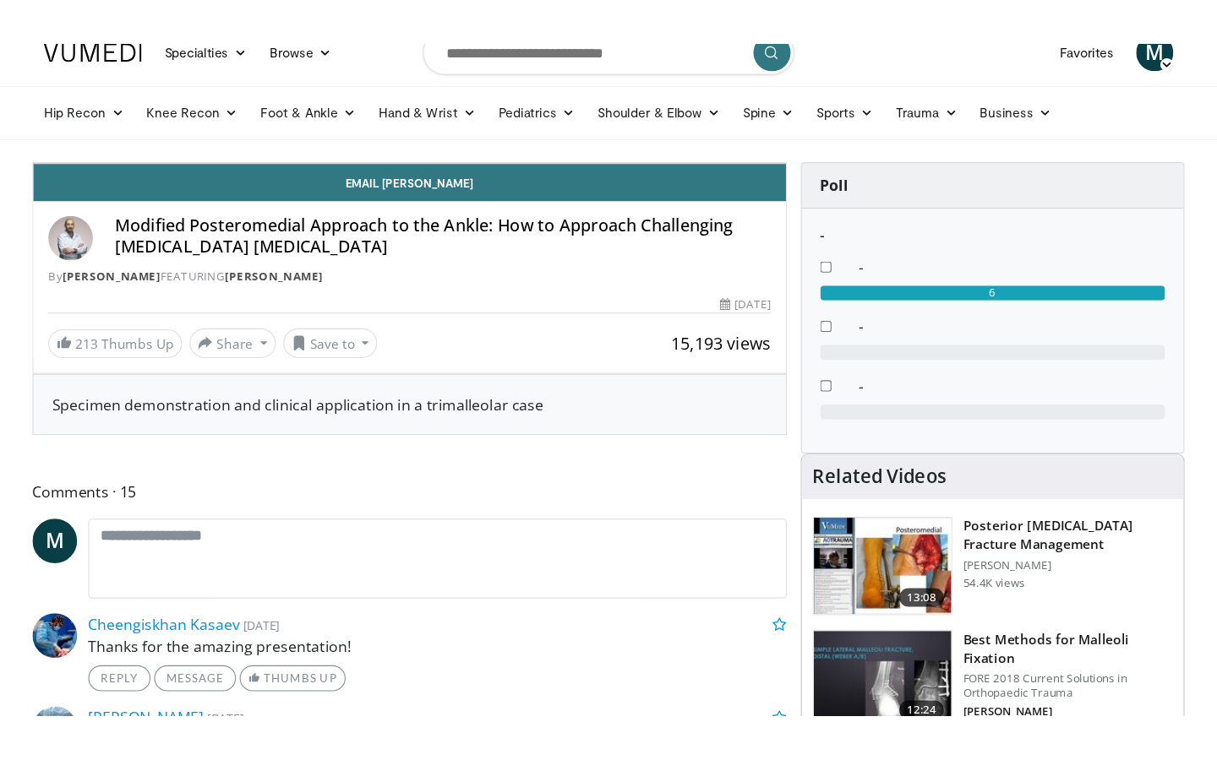
scroll to position [0, 0]
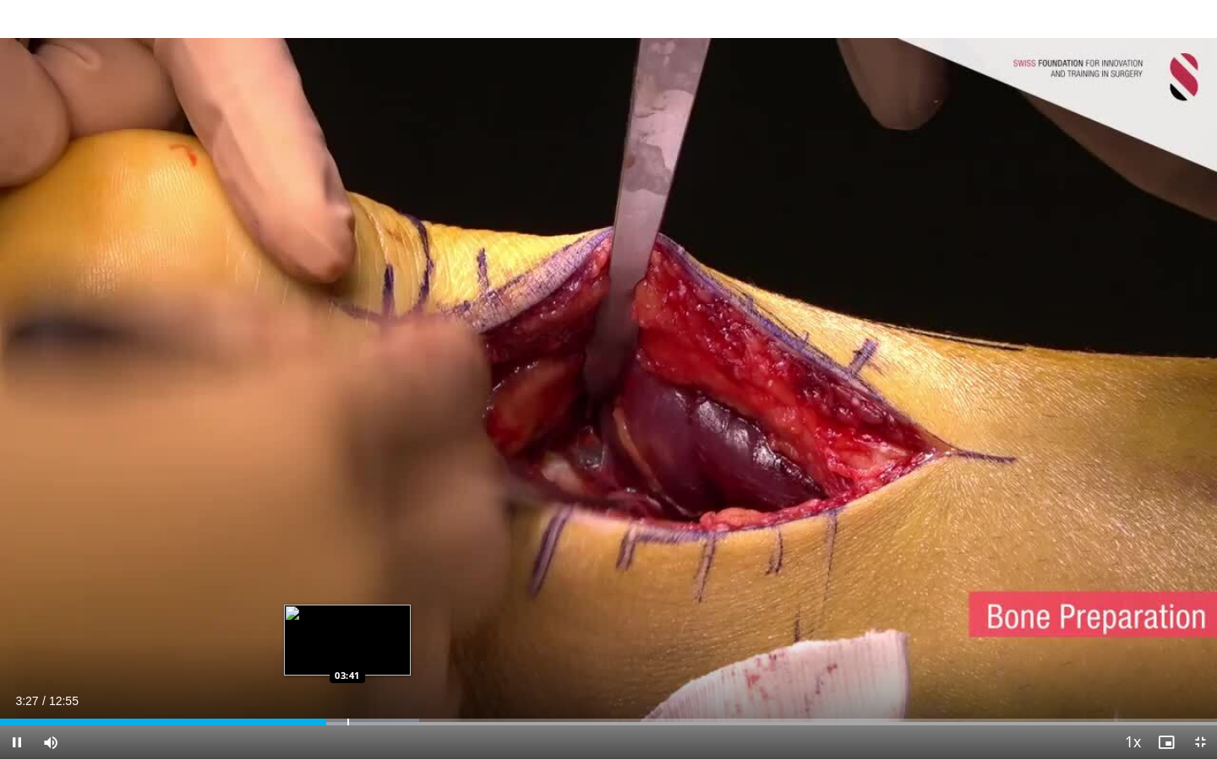
click at [347, 611] on div "Progress Bar" at bounding box center [348, 722] width 2 height 7
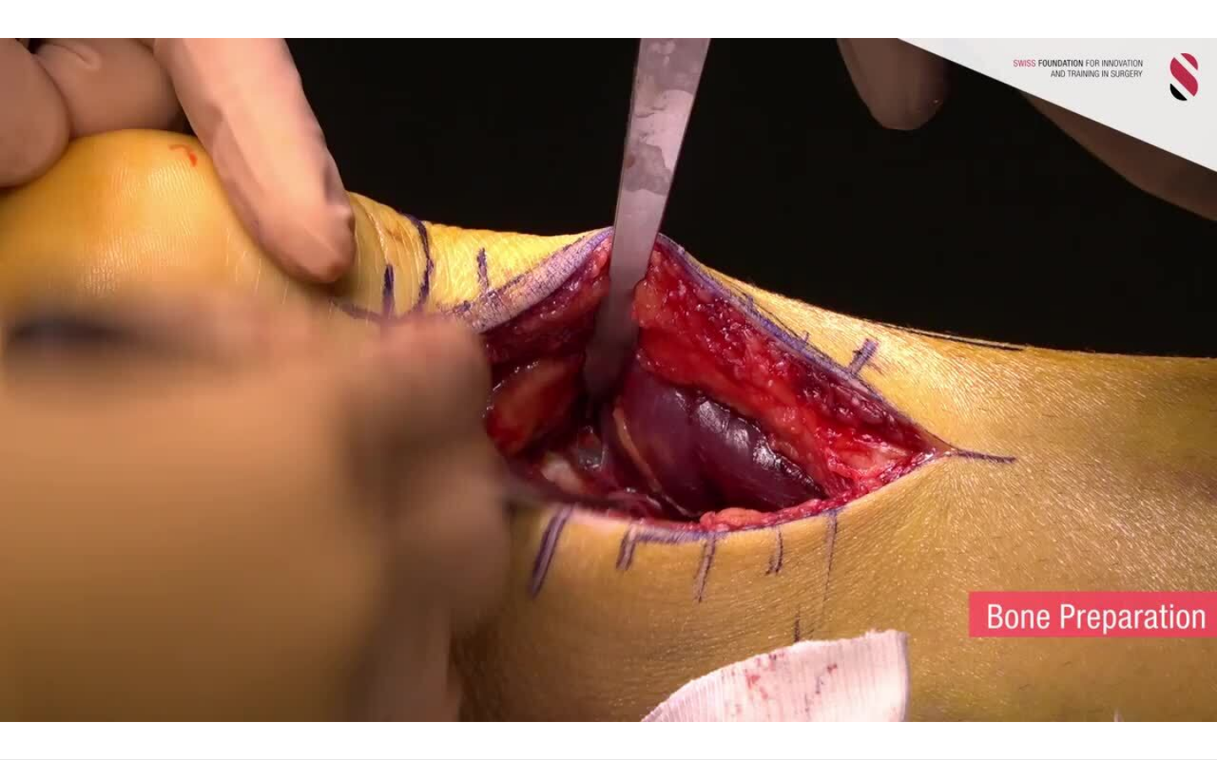
click at [378, 611] on div "10 seconds Tap to unmute" at bounding box center [608, 379] width 1217 height 759
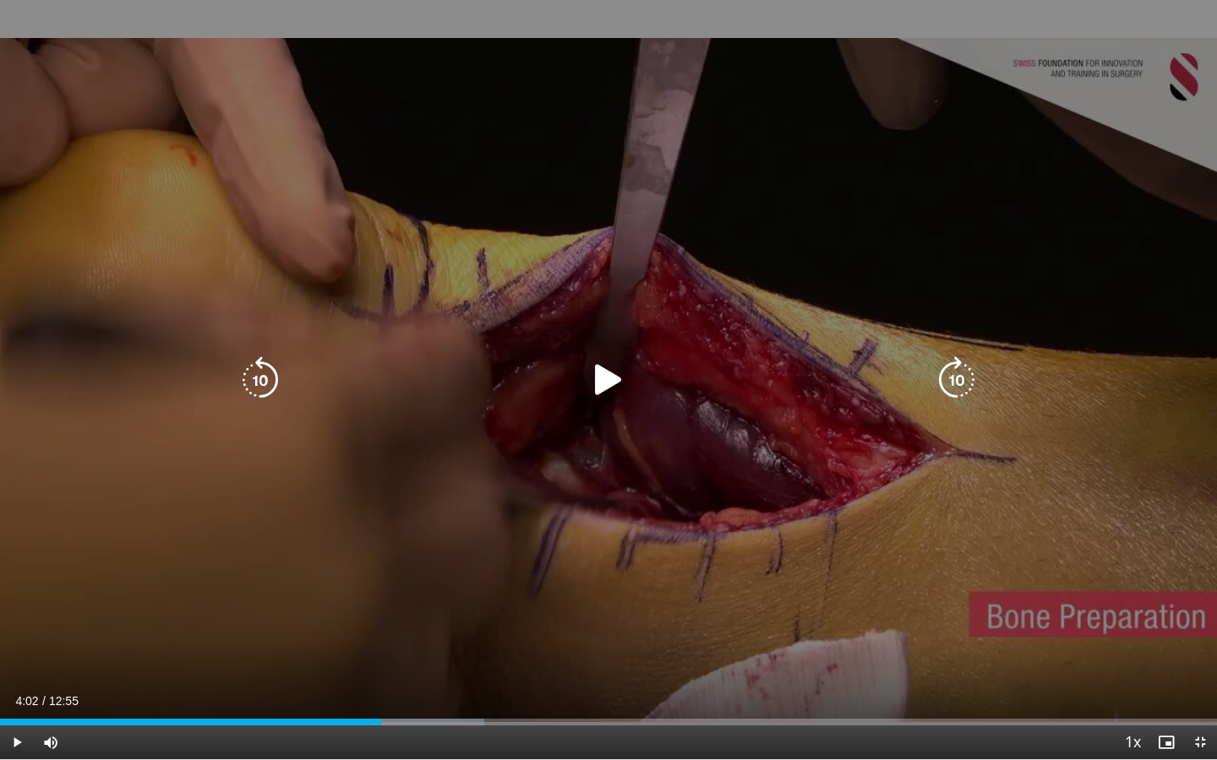
click at [491, 594] on div "10 seconds Tap to unmute" at bounding box center [608, 379] width 1217 height 759
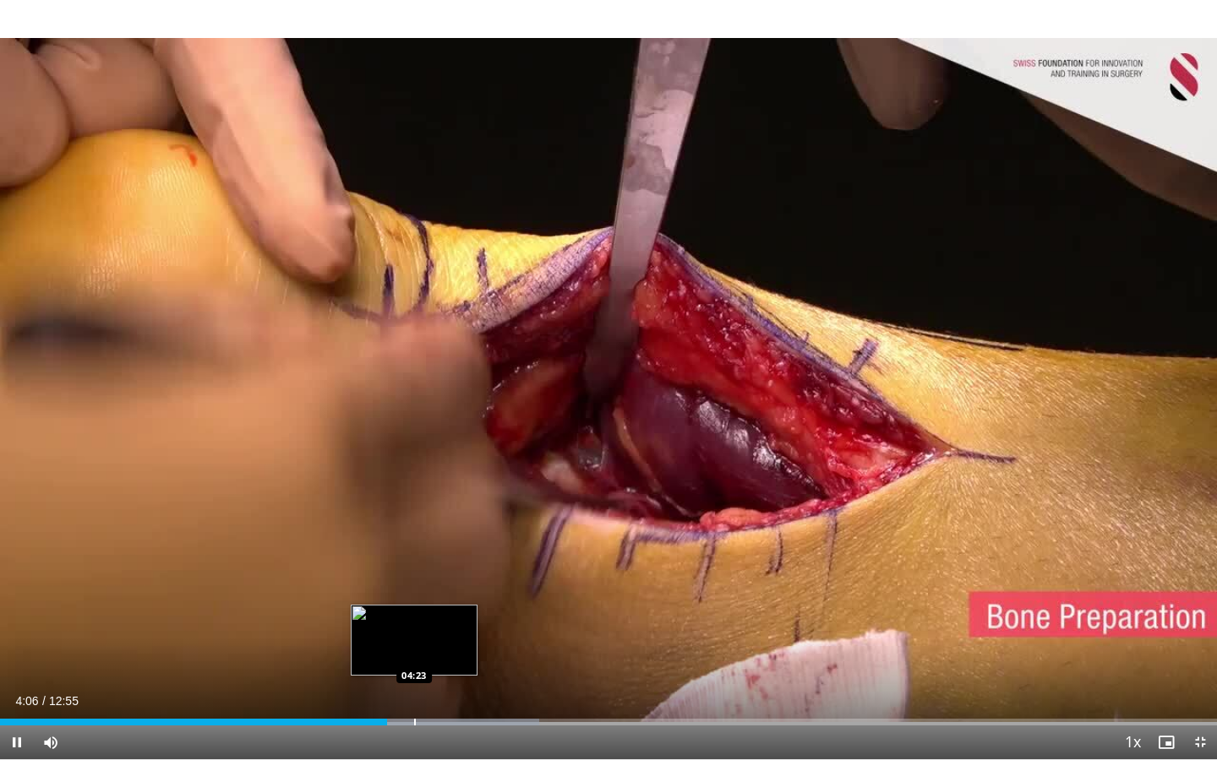
click at [414, 611] on div "Progress Bar" at bounding box center [415, 722] width 2 height 7
click at [457, 611] on div "Progress Bar" at bounding box center [458, 722] width 2 height 7
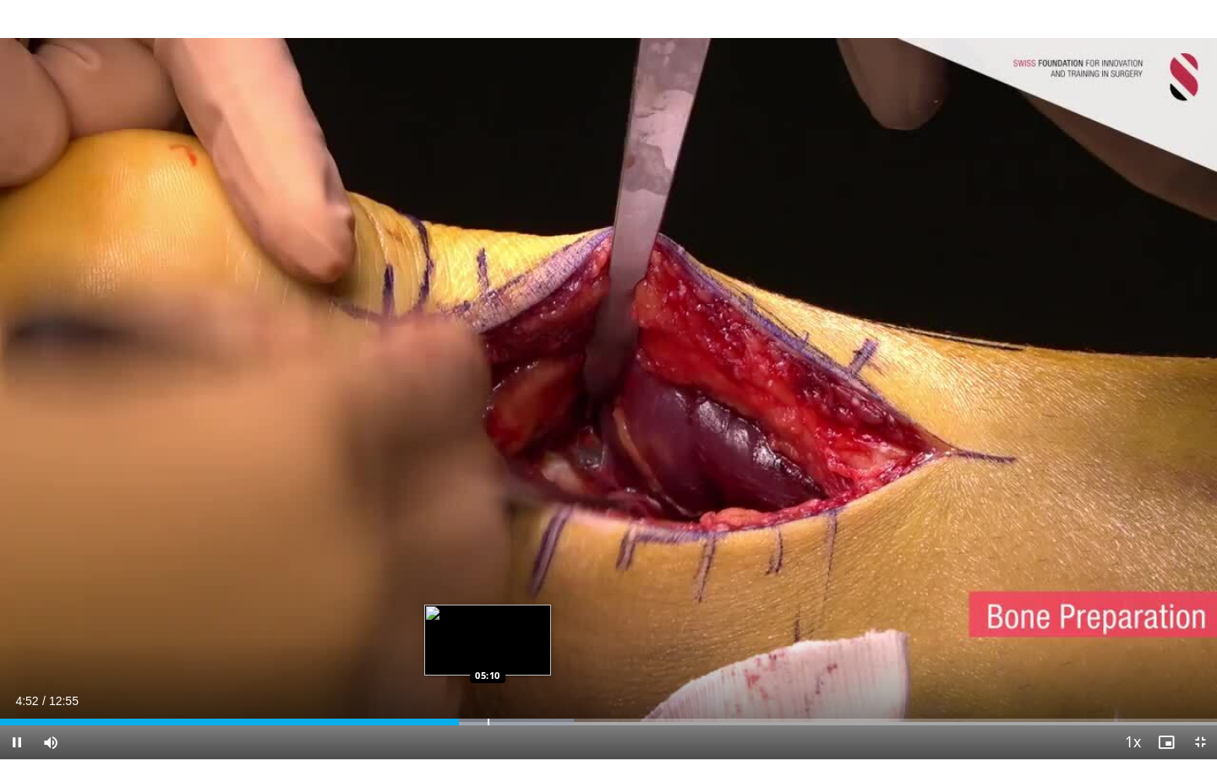
click at [487, 611] on div "Progress Bar" at bounding box center [488, 722] width 2 height 7
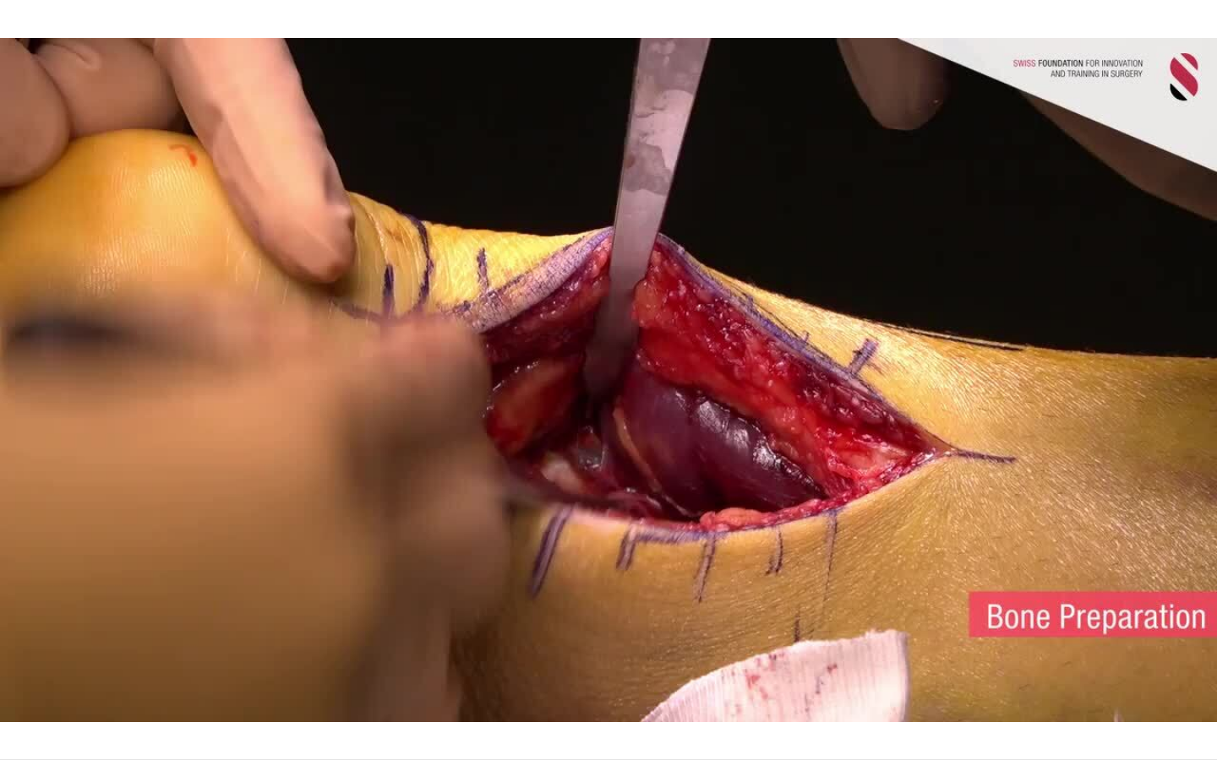
click at [465, 611] on div "10 seconds Tap to unmute" at bounding box center [608, 379] width 1217 height 759
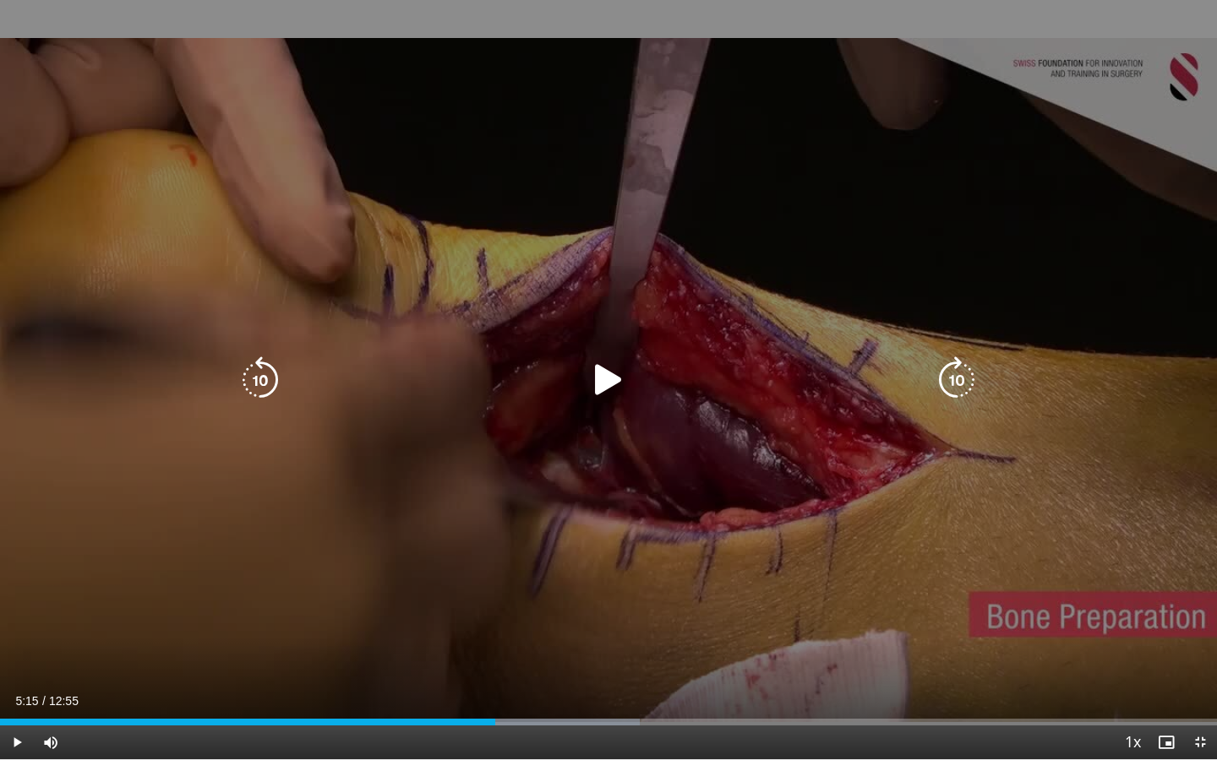
click at [617, 566] on div "10 seconds Tap to unmute" at bounding box center [608, 379] width 1217 height 759
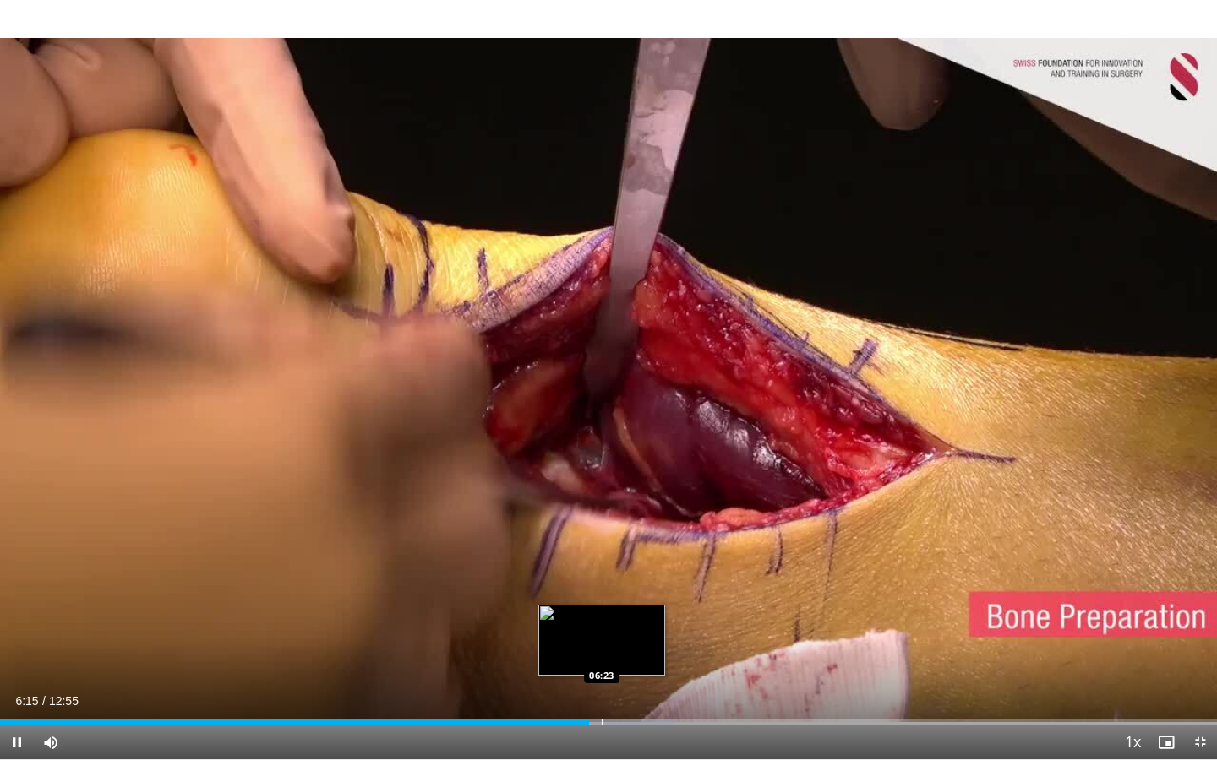
click at [601, 611] on div "Loaded : 55.42% 06:15 06:23" at bounding box center [608, 722] width 1217 height 7
click at [628, 611] on div "Progress Bar" at bounding box center [629, 722] width 2 height 7
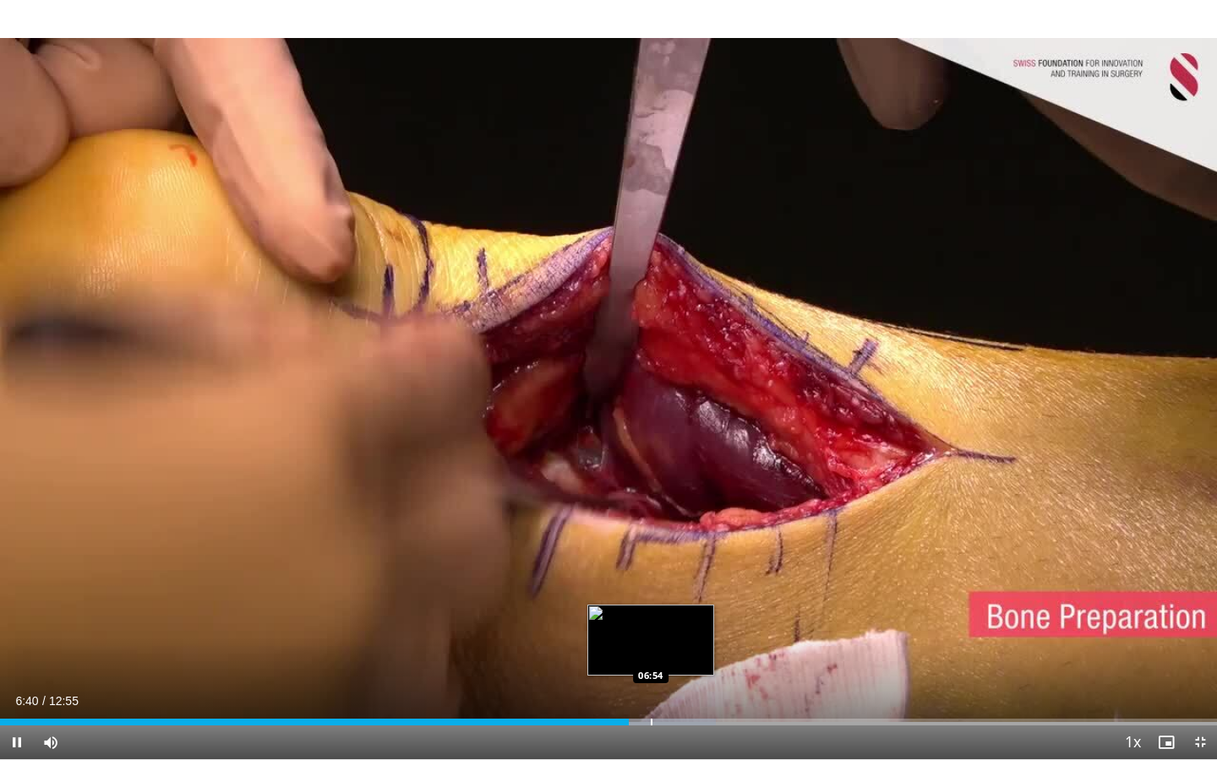
click at [650, 611] on div "Loaded : 58.82% 06:40 06:54" at bounding box center [608, 718] width 1217 height 16
click at [664, 611] on div "Loaded : 60.58% 06:55 07:03" at bounding box center [608, 718] width 1217 height 16
click at [681, 611] on div "Loaded : 61.87% 07:04 07:13" at bounding box center [608, 718] width 1217 height 16
click at [699, 611] on div "Progress Bar" at bounding box center [686, 722] width 175 height 7
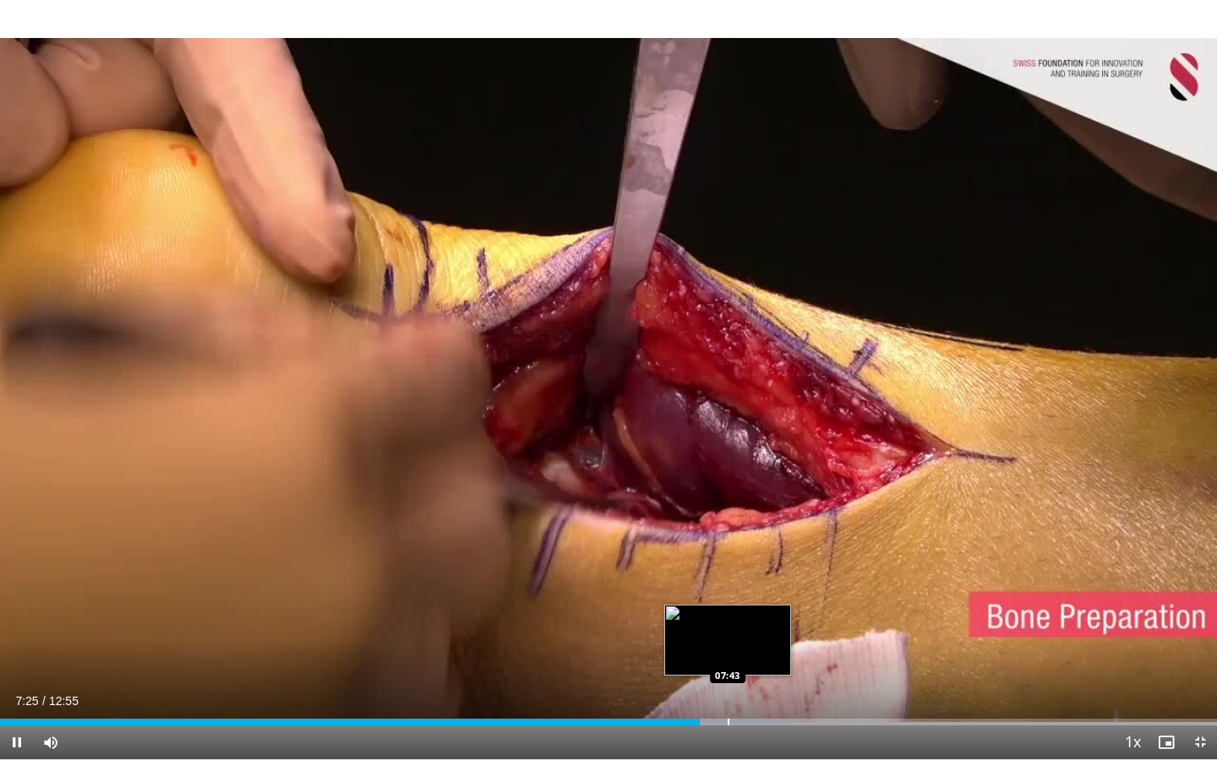
click at [727, 611] on div "Loaded : 64.95% 07:25 07:43" at bounding box center [608, 718] width 1217 height 16
click at [754, 611] on div "Loaded : 65.74% 07:44 08:00" at bounding box center [608, 718] width 1217 height 16
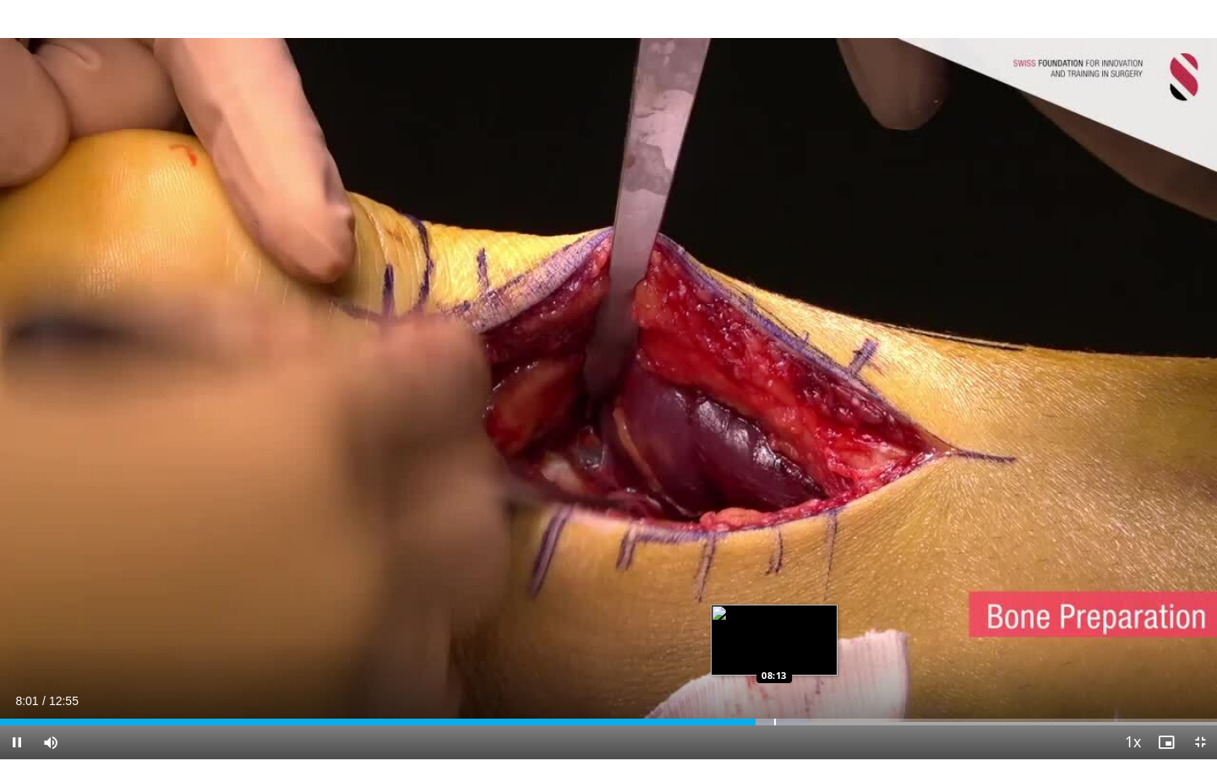
click at [775, 611] on div "Loaded : 66.47% 08:01 08:13" at bounding box center [608, 718] width 1217 height 16
click at [804, 611] on div "Progress Bar" at bounding box center [805, 722] width 2 height 7
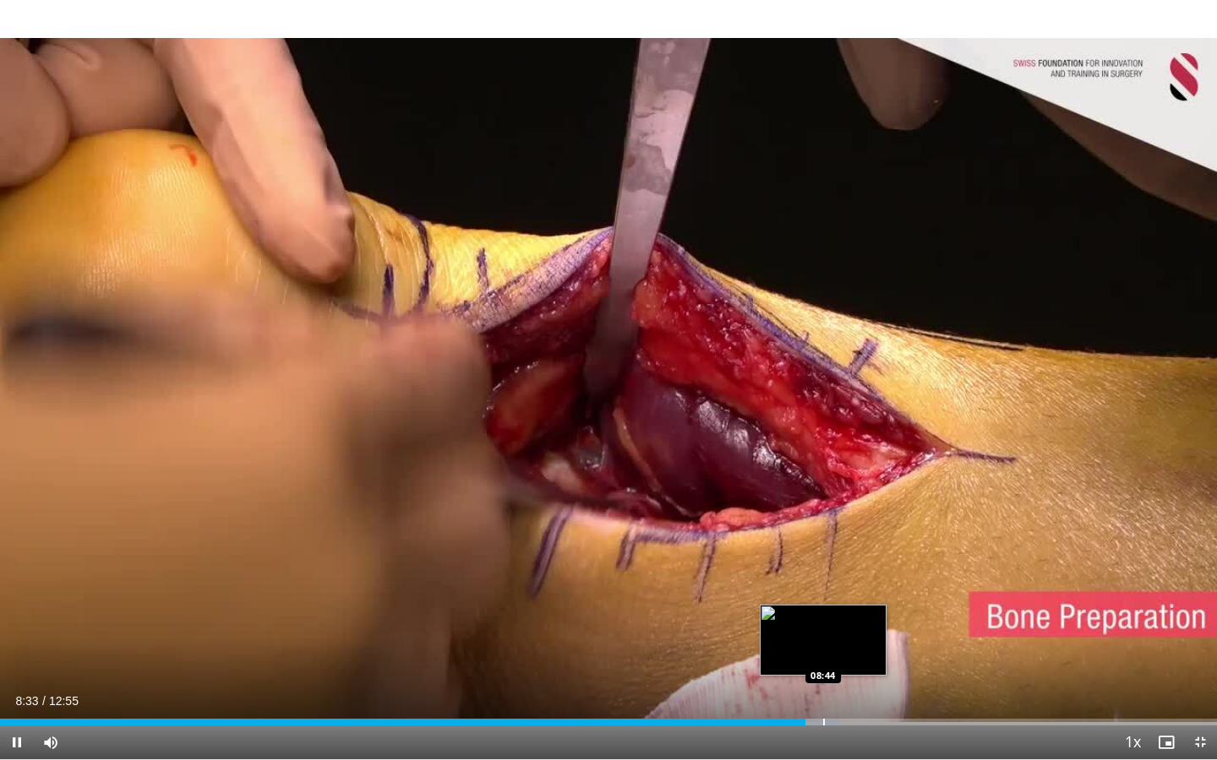
click at [823, 611] on div "Progress Bar" at bounding box center [824, 722] width 2 height 7
click at [852, 611] on div "Progress Bar" at bounding box center [760, 722] width 196 height 7
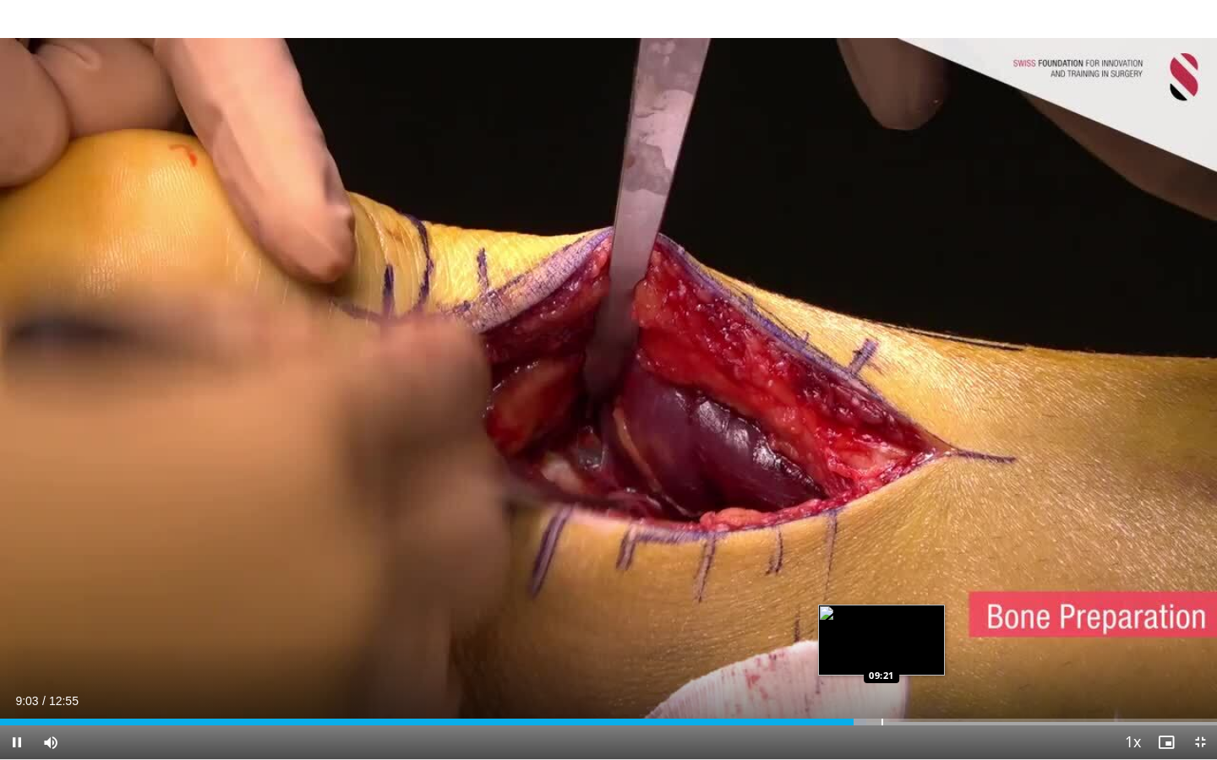
click at [885, 611] on div "Loaded : 71.18% 09:04 09:21" at bounding box center [608, 718] width 1217 height 16
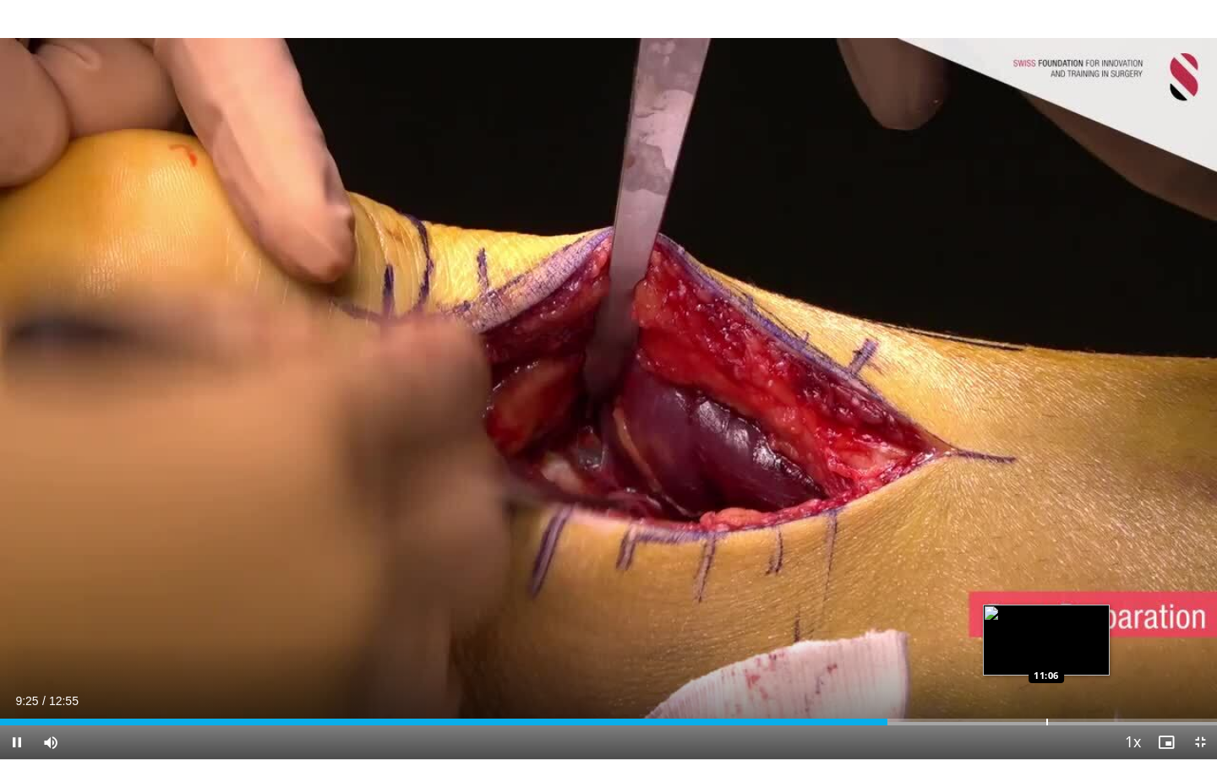
click at [1046, 611] on div "Loaded : 72.87% 09:25 11:06" at bounding box center [608, 718] width 1217 height 16
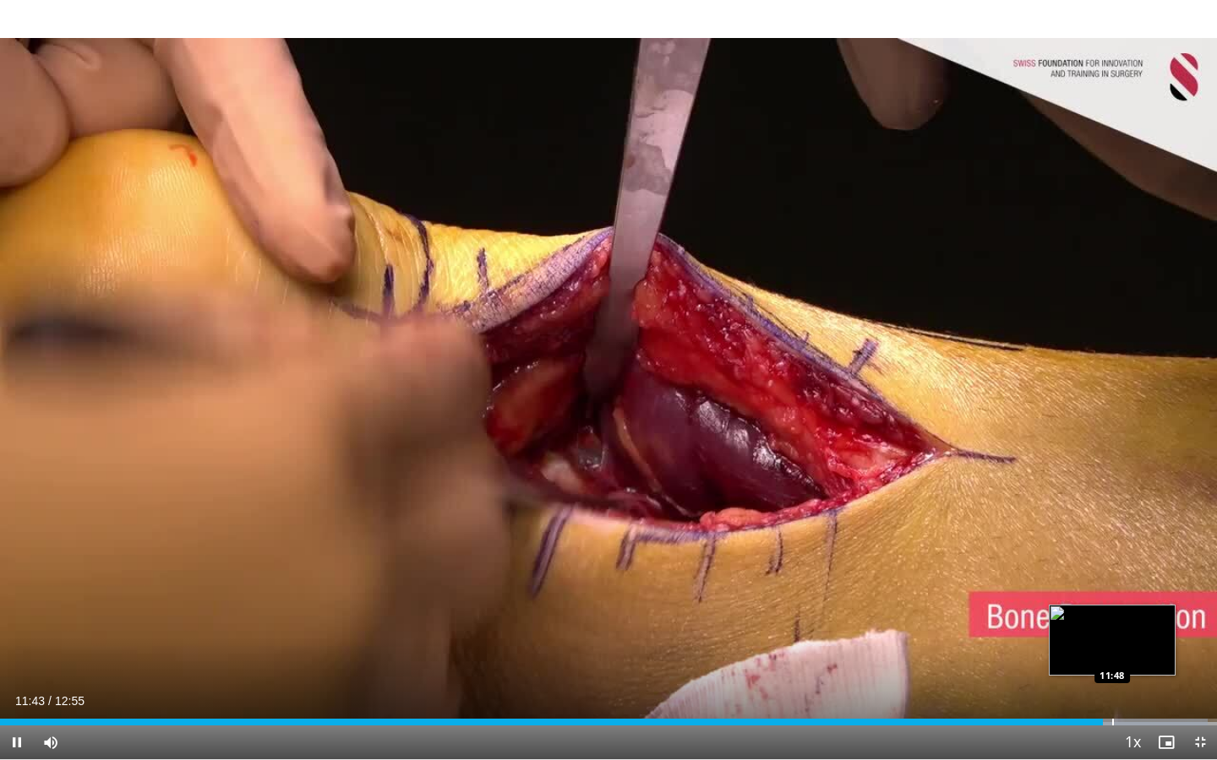
click at [1106, 611] on div "Loaded : 99.26% 11:43 11:48" at bounding box center [608, 718] width 1217 height 16
click at [1106, 611] on div "Progress Bar" at bounding box center [1129, 722] width 2 height 7
click at [1106, 611] on div "Progress Bar" at bounding box center [1136, 722] width 2 height 7
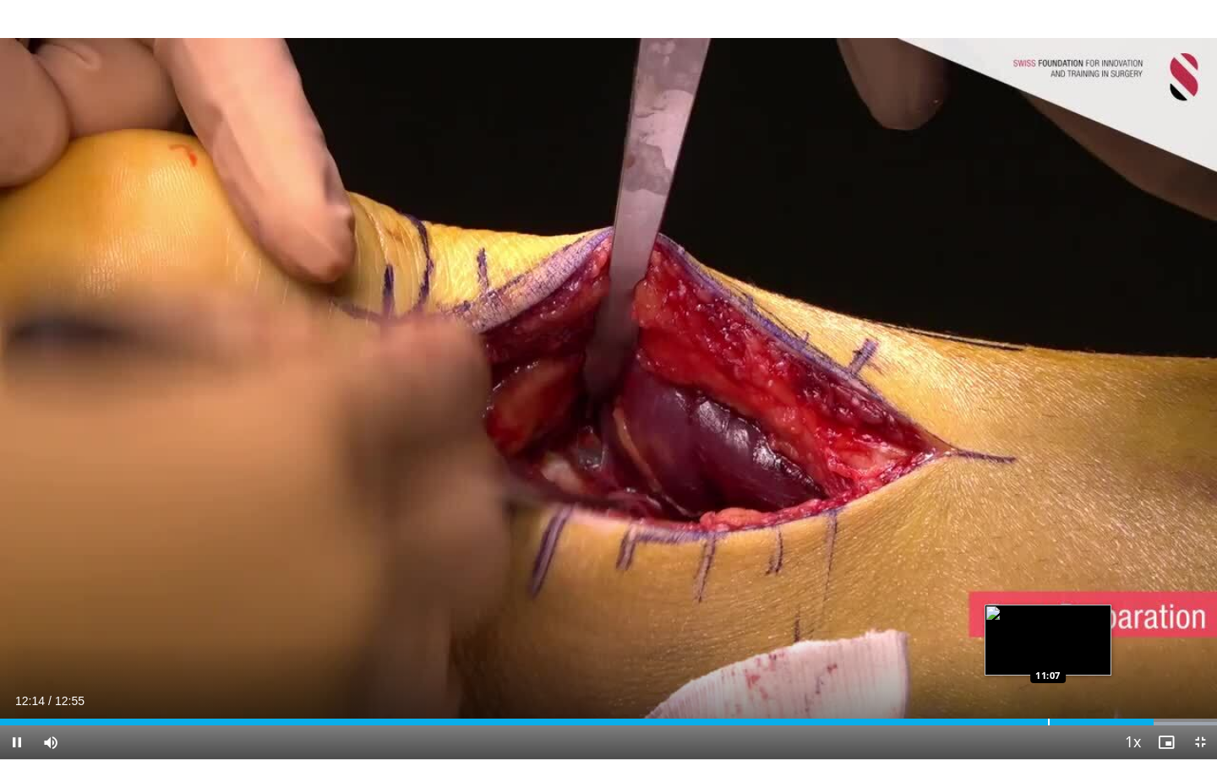
click at [1048, 611] on div "Progress Bar" at bounding box center [1049, 722] width 2 height 7
click at [1041, 611] on div "Progress Bar" at bounding box center [1042, 722] width 2 height 7
click at [1047, 611] on div "Progress Bar" at bounding box center [1048, 722] width 2 height 7
click at [1020, 611] on div "Progress Bar" at bounding box center [1021, 722] width 2 height 7
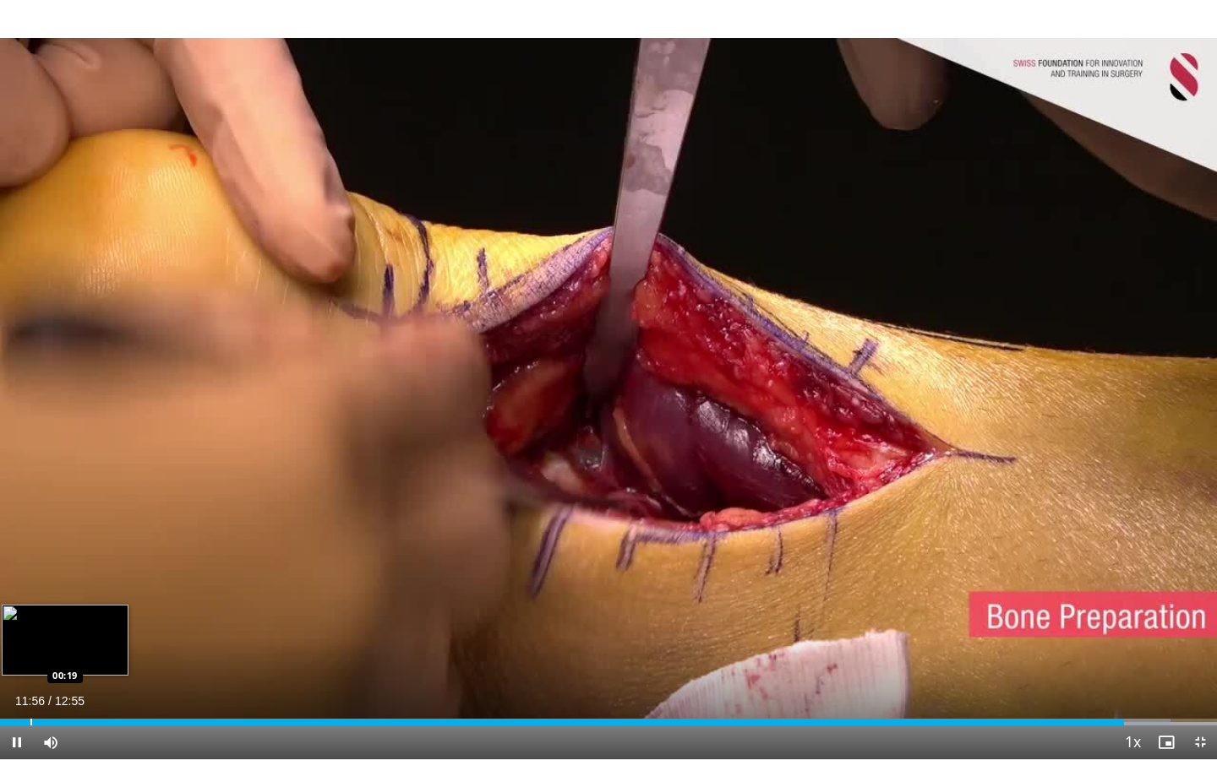
click at [30, 611] on div "Progress Bar" at bounding box center [31, 722] width 2 height 7
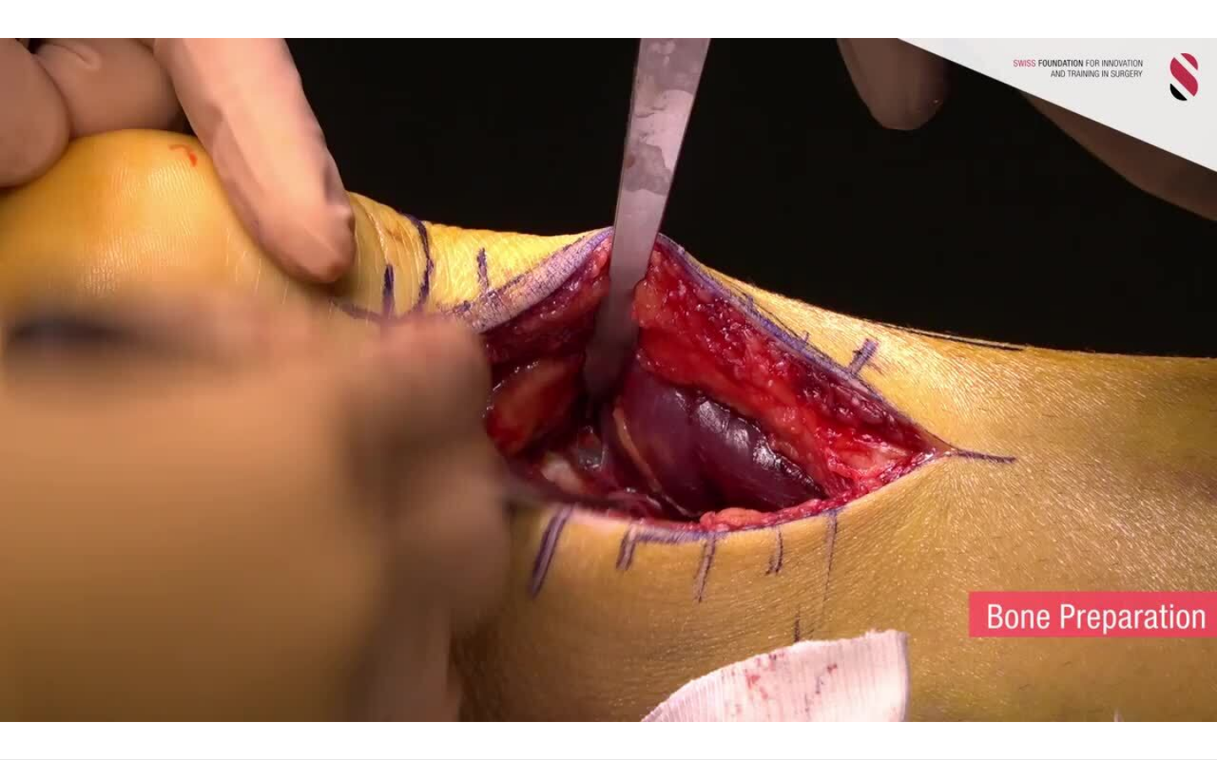
click at [211, 611] on div "10 seconds Tap to unmute" at bounding box center [608, 379] width 1217 height 759
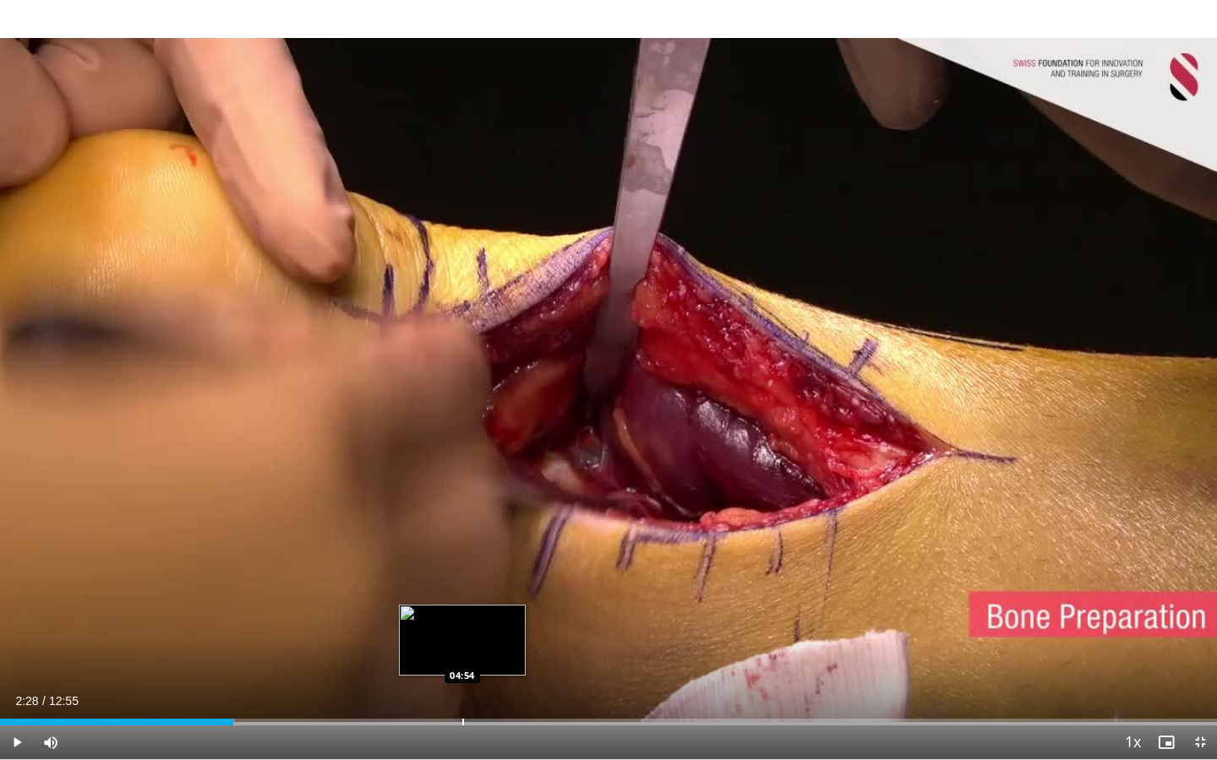
click at [462, 611] on div "Progress Bar" at bounding box center [463, 722] width 2 height 7
click at [443, 611] on div "Progress Bar" at bounding box center [444, 722] width 2 height 7
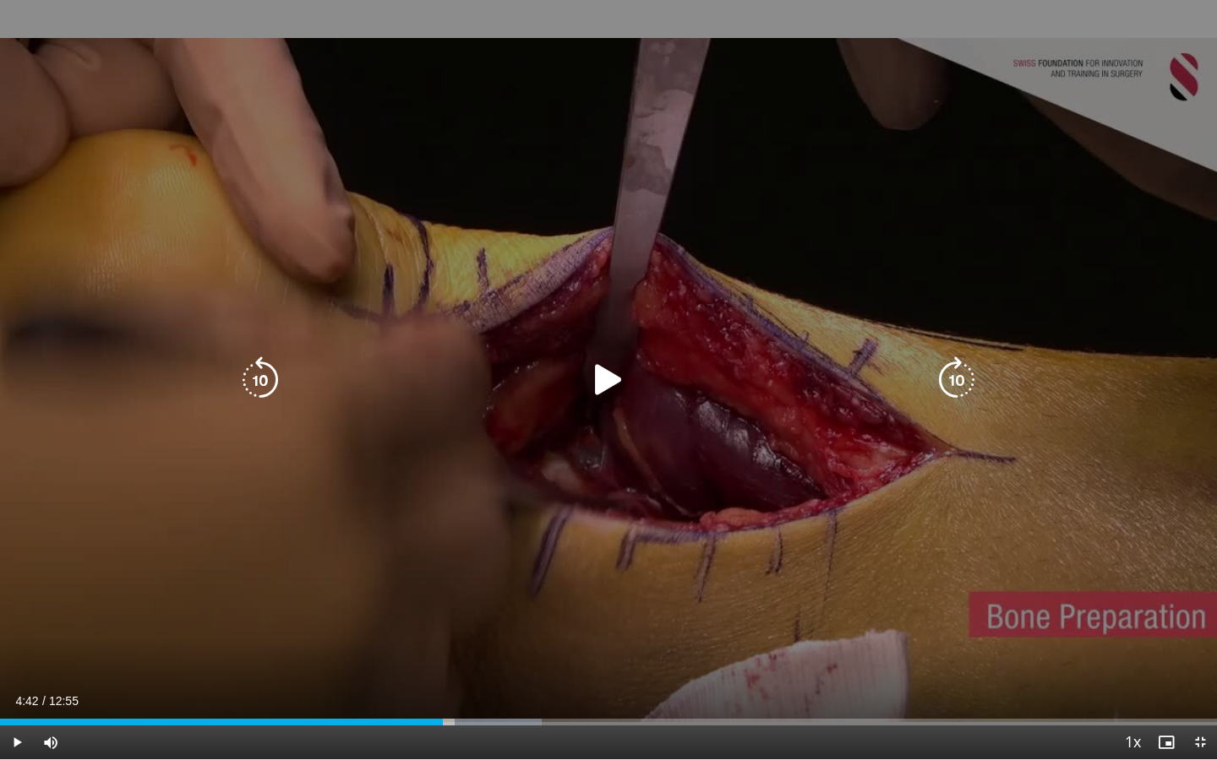
click at [604, 375] on icon "Video Player" at bounding box center [608, 380] width 47 height 47
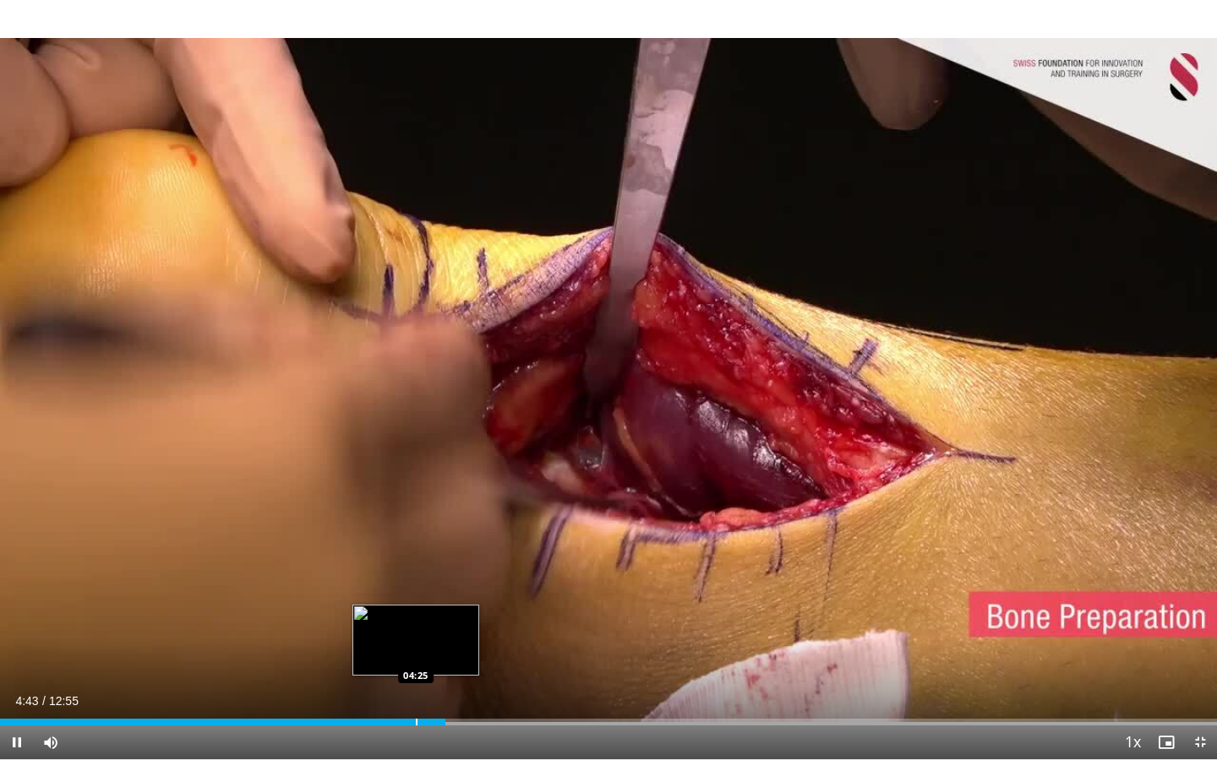
click at [416, 611] on div "Progress Bar" at bounding box center [417, 722] width 2 height 7
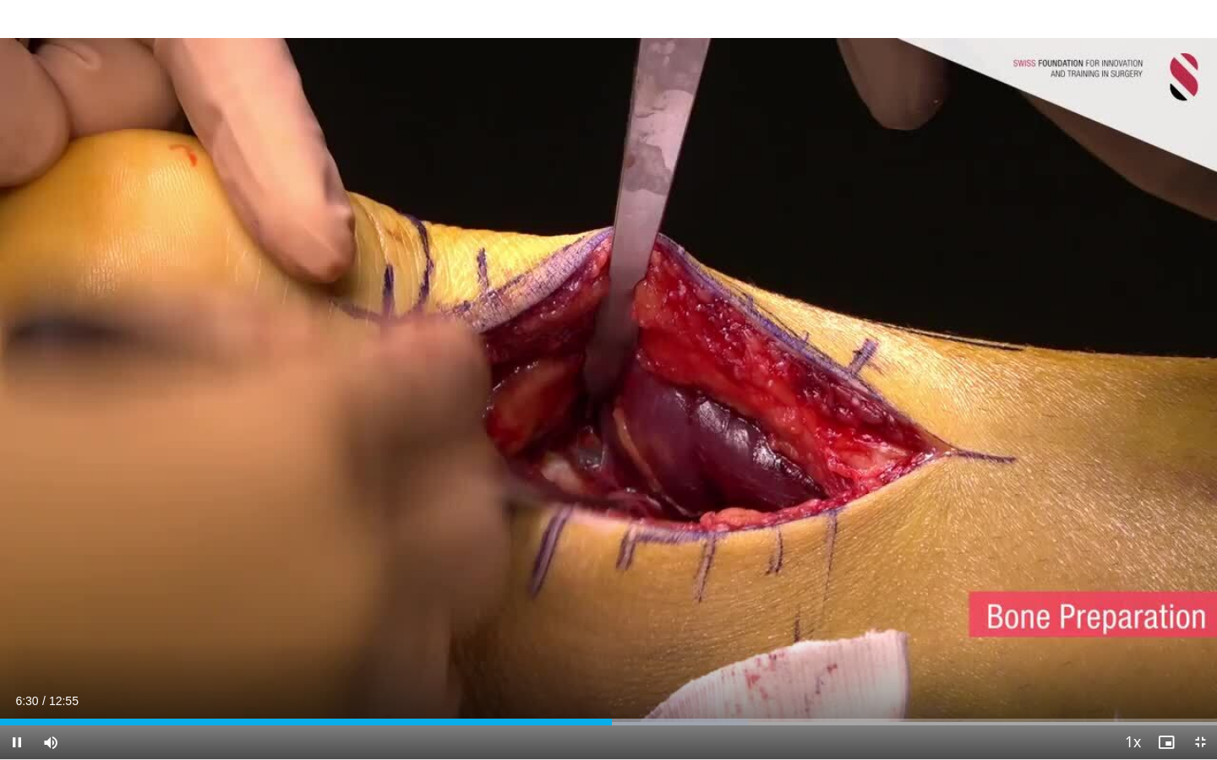
click at [1106, 611] on span "Video Player" at bounding box center [1200, 743] width 34 height 34
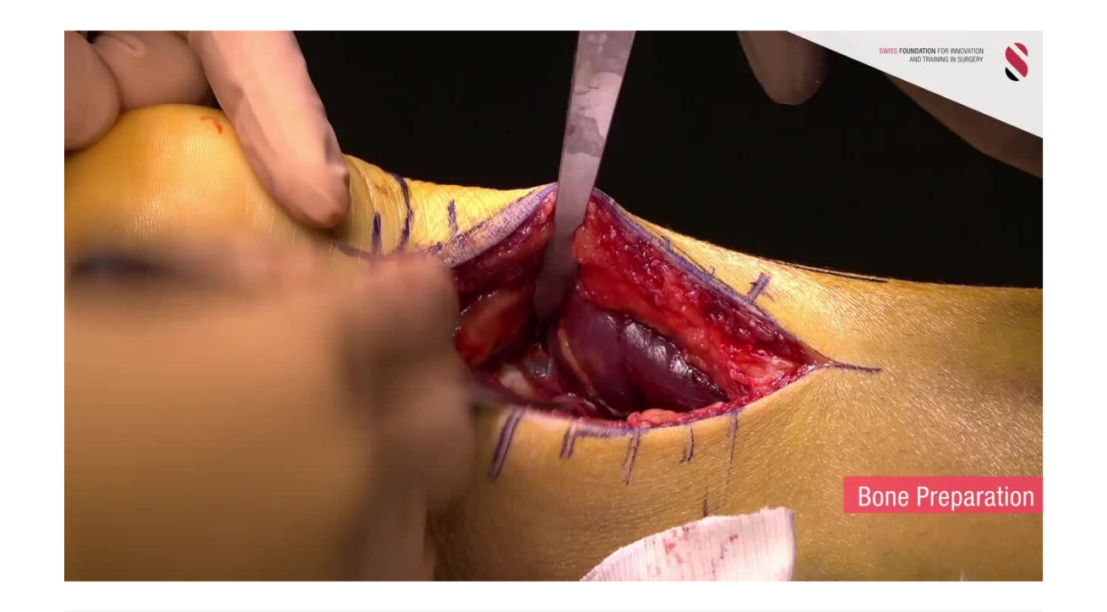
scroll to position [63, 0]
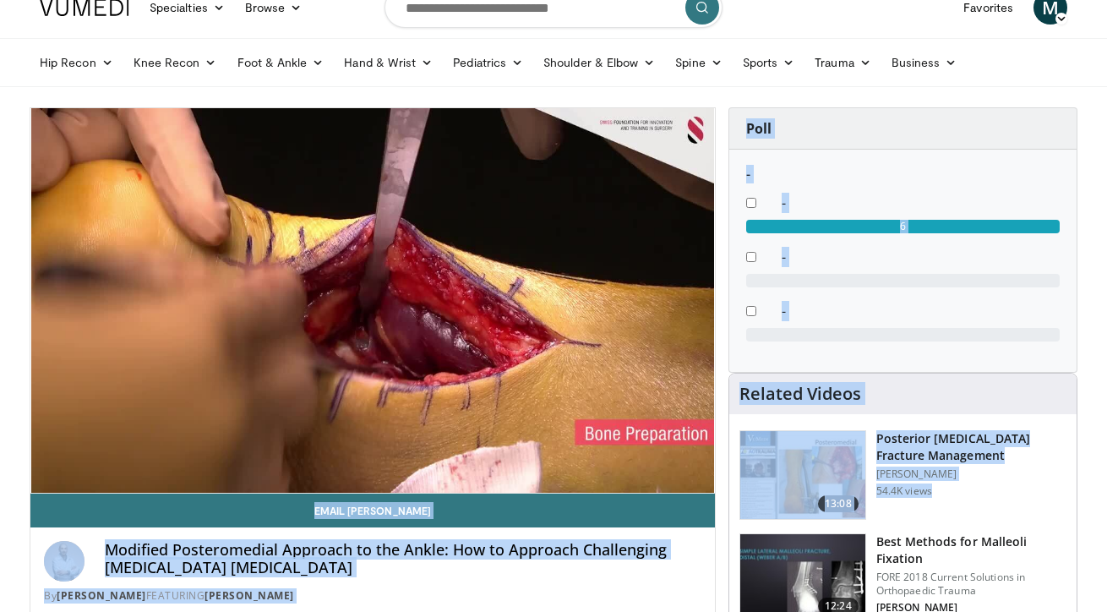
drag, startPoint x: 732, startPoint y: 476, endPoint x: 660, endPoint y: 442, distance: 80.1
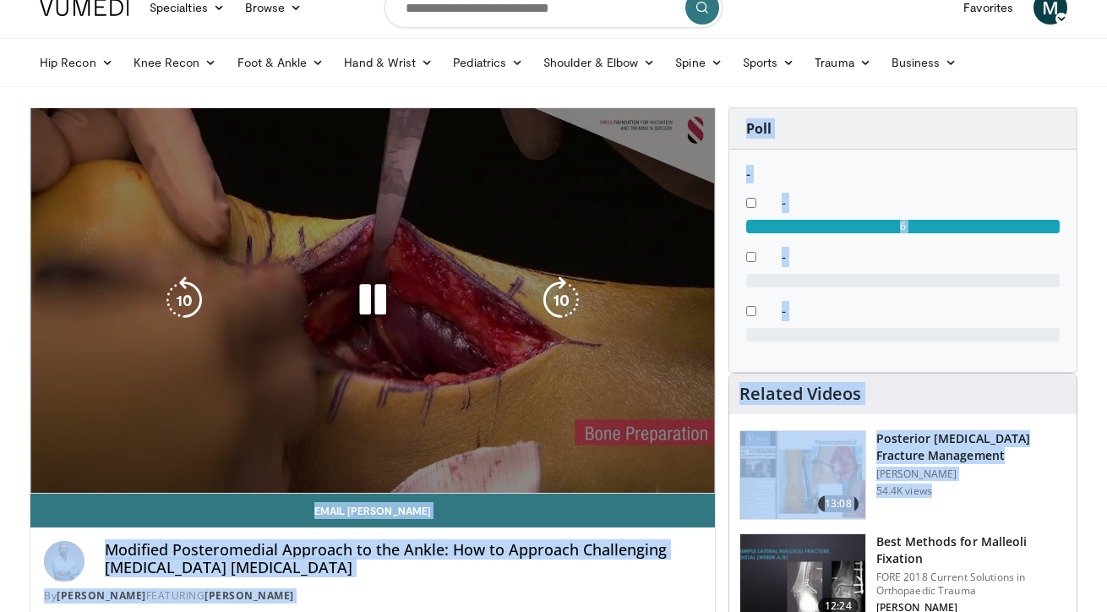
click at [504, 318] on div "10 seconds Tap to unmute" at bounding box center [372, 300] width 684 height 384
